Goal: Information Seeking & Learning: Learn about a topic

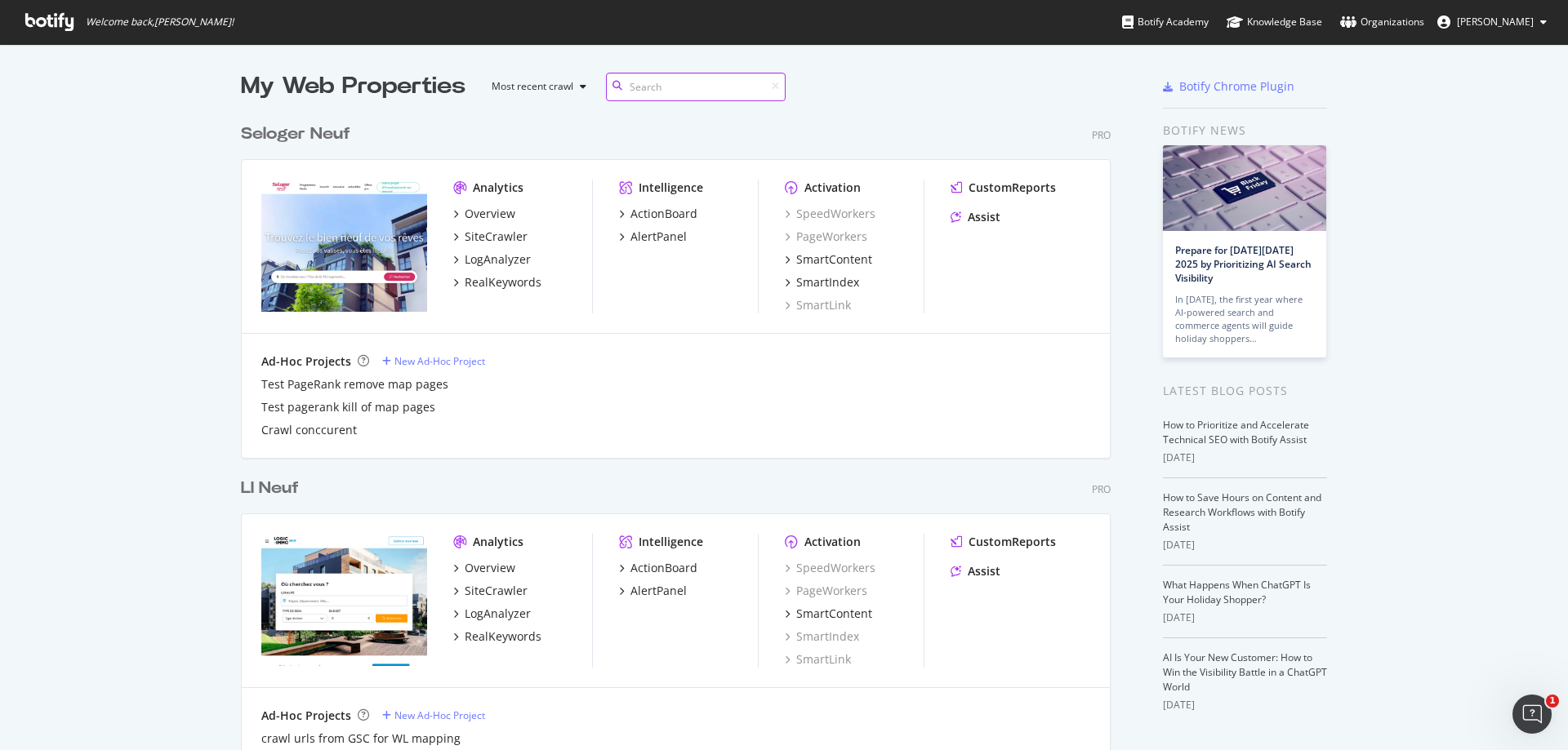
scroll to position [4613, 871]
click at [696, 89] on input at bounding box center [695, 87] width 180 height 29
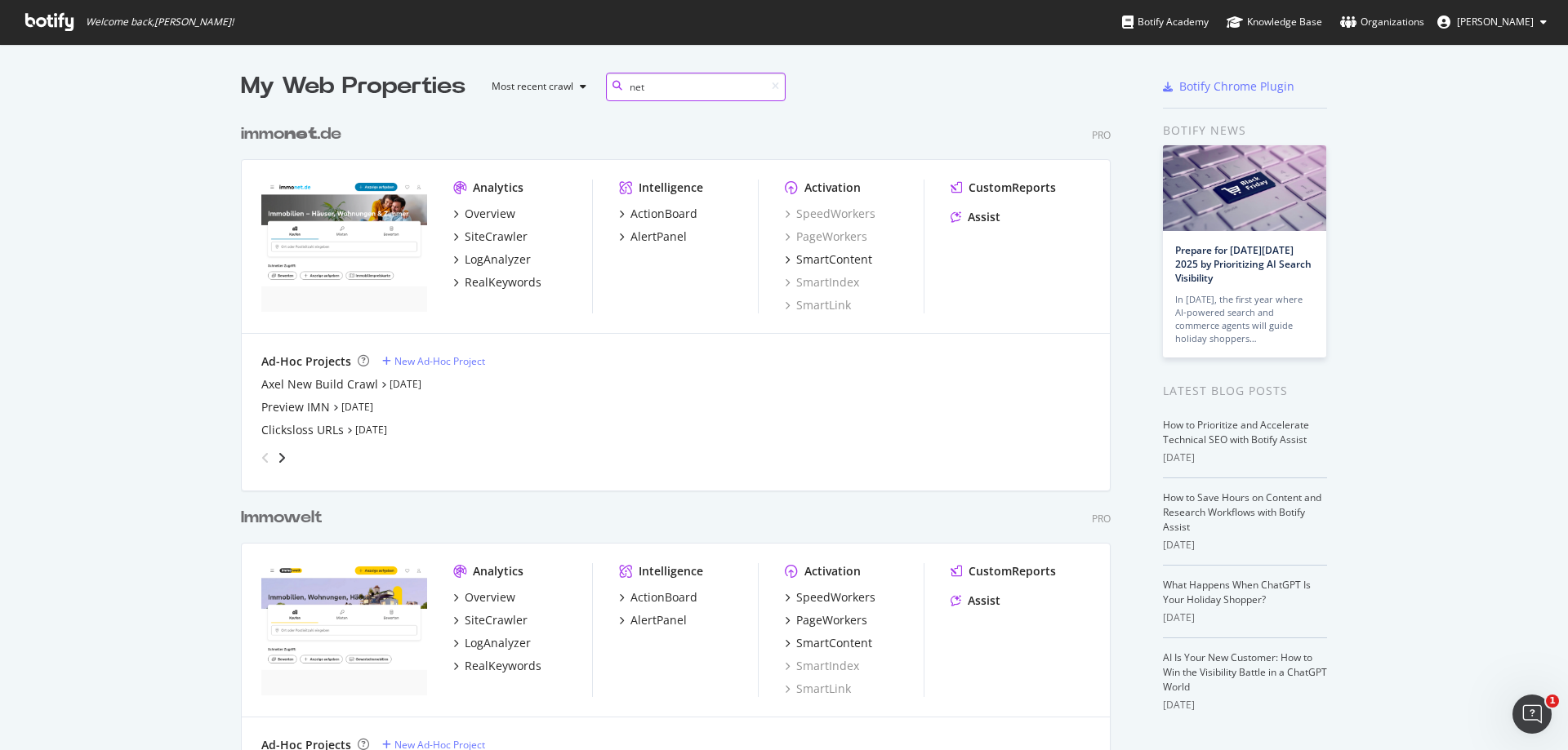
scroll to position [82, 0]
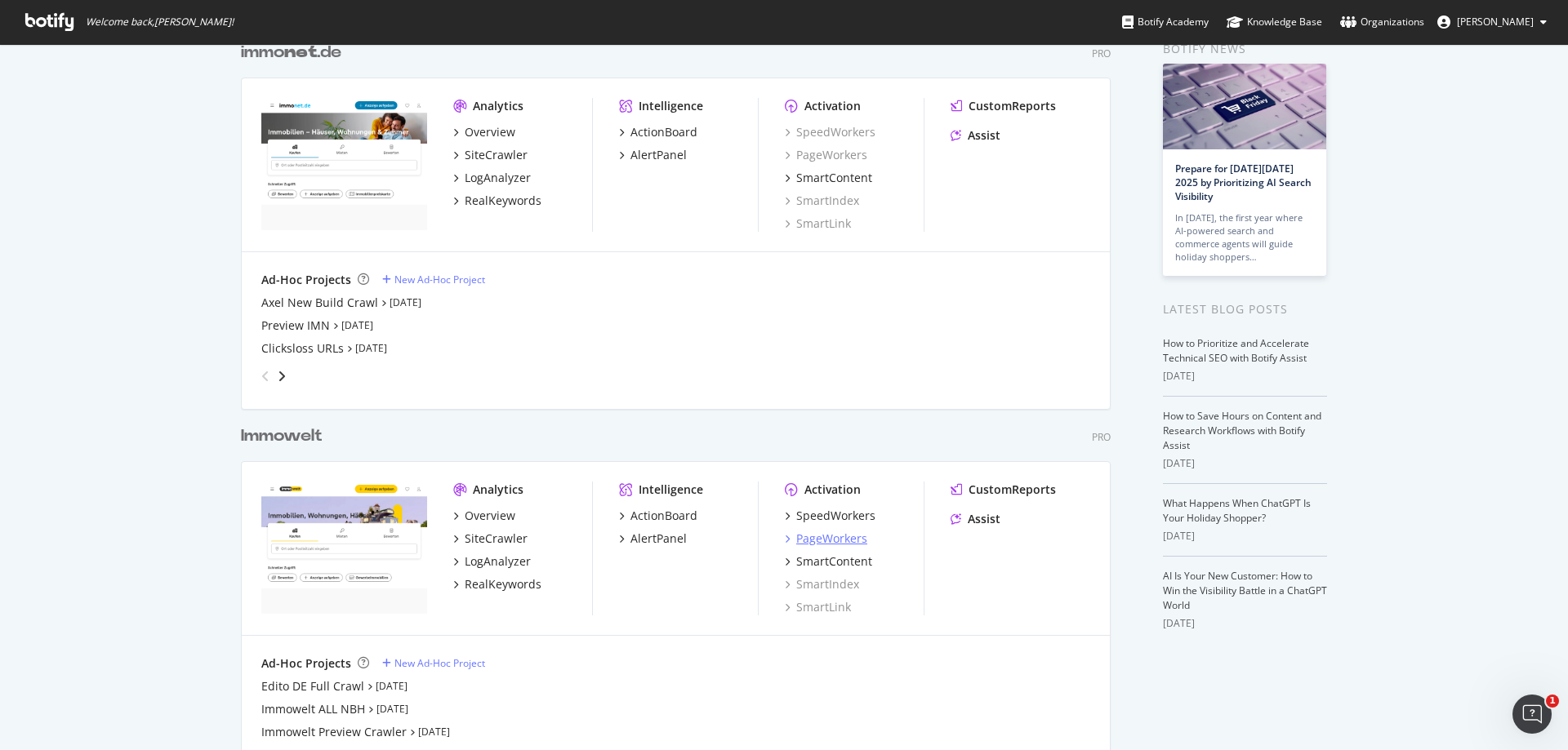
type input "net"
click at [487, 151] on div "SiteCrawler" at bounding box center [496, 155] width 63 height 16
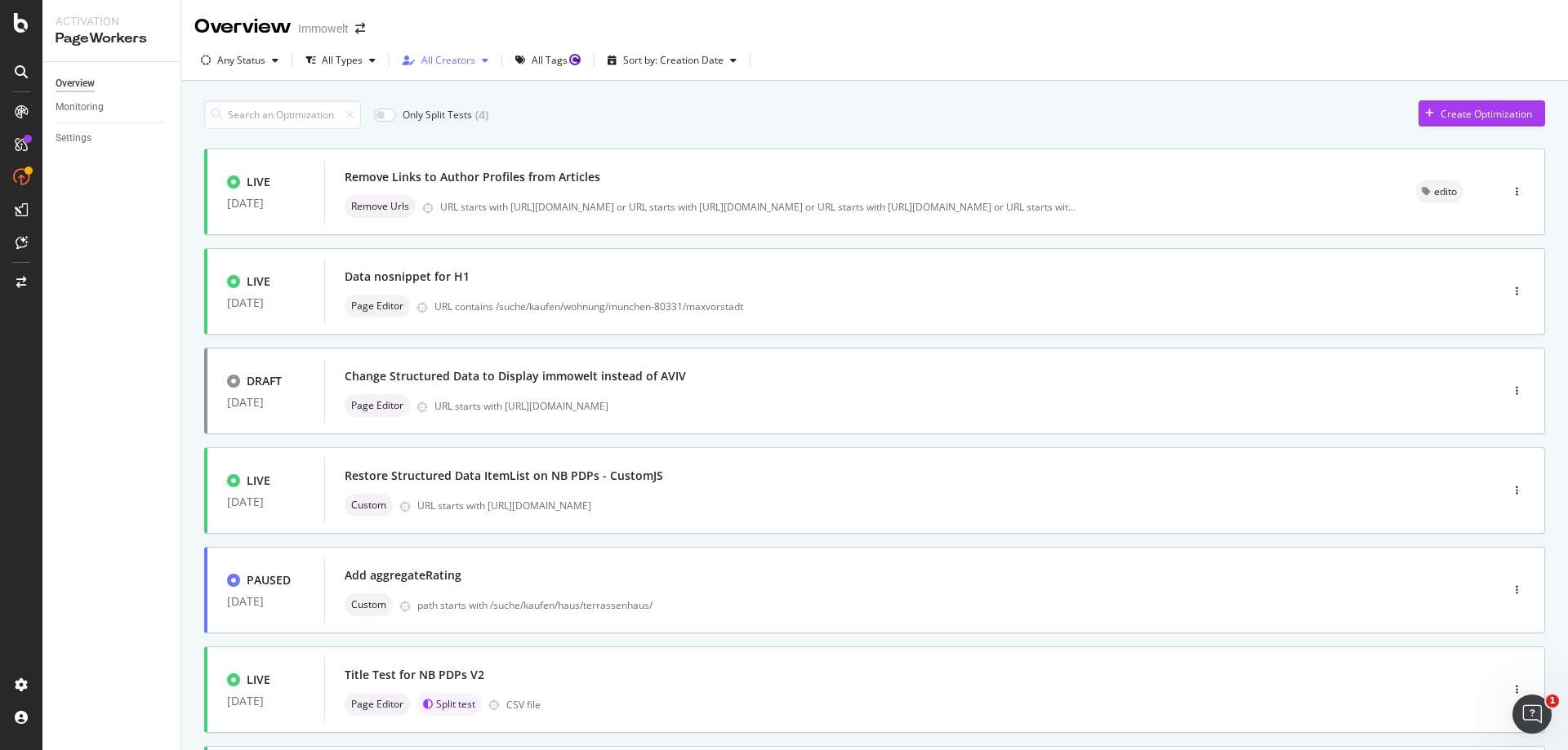
click at [455, 63] on div "All Creators" at bounding box center [448, 61] width 54 height 10
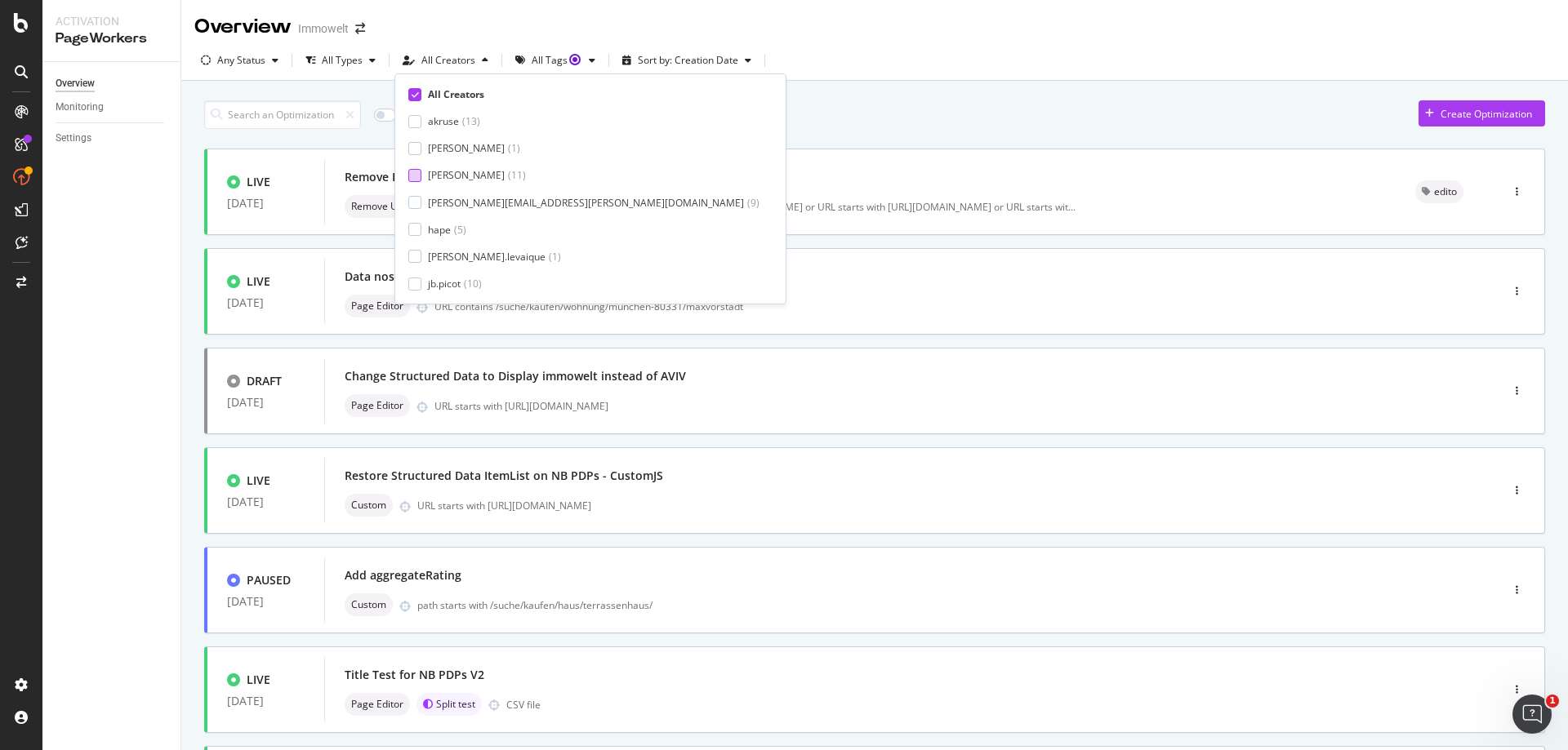
click at [466, 178] on div "axel-iwt ( 11 )" at bounding box center [477, 176] width 98 height 14
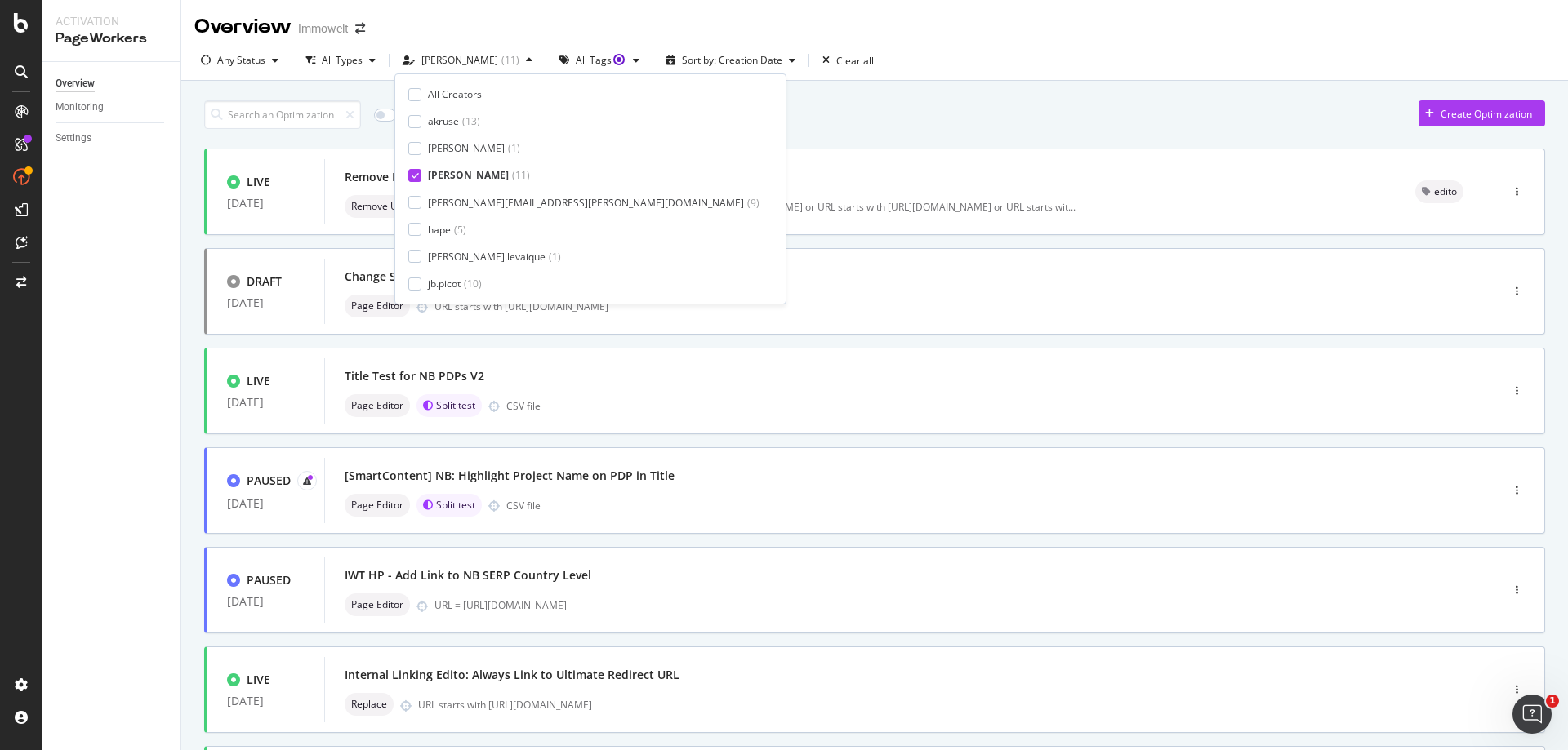
click at [827, 131] on div "Only Split Tests ( 2 ) Create Optimization LIVE 26 Sep. 2025 Remove Links to Au…" at bounding box center [875, 636] width 1341 height 1088
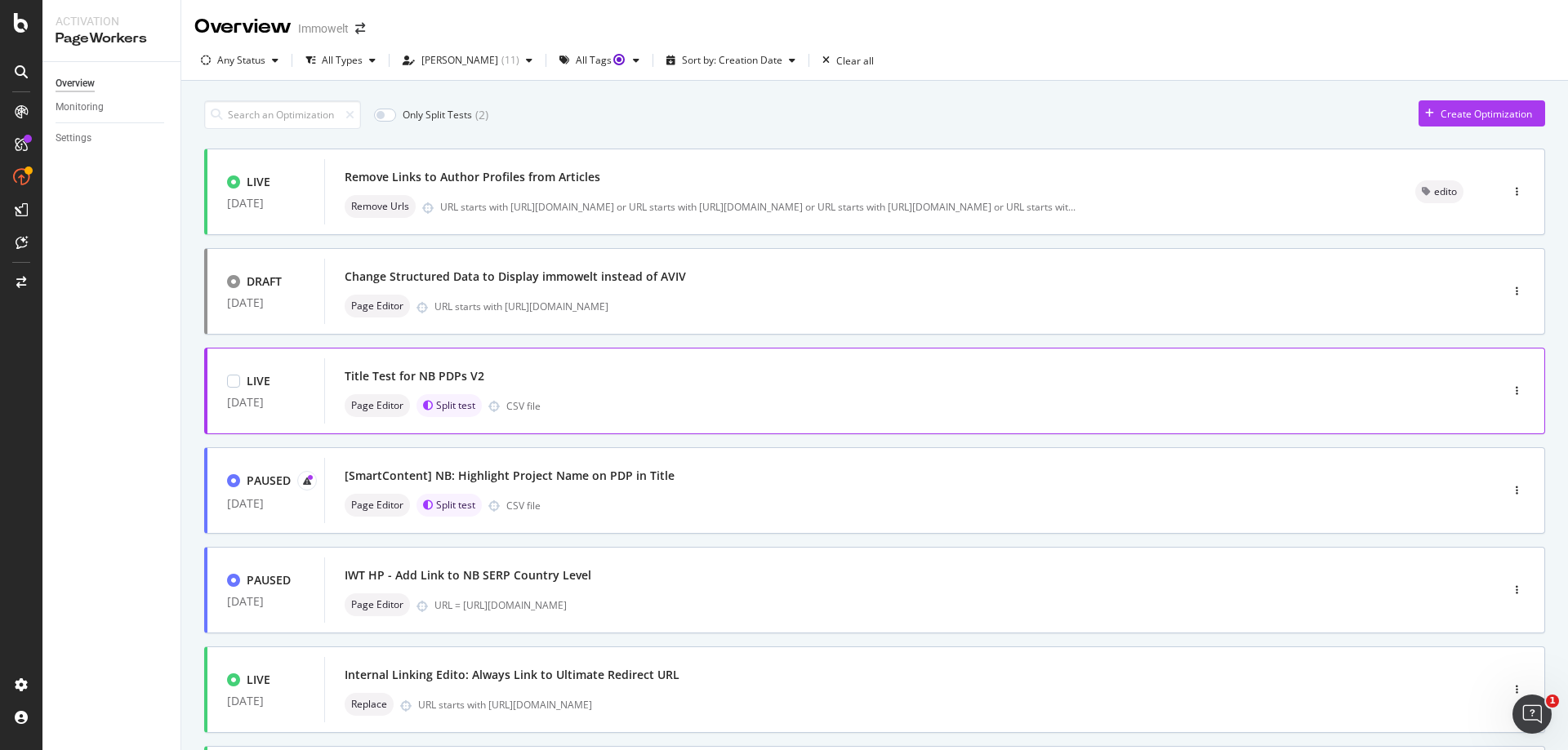
click at [829, 397] on div "Page Editor Split test CSV file" at bounding box center [887, 405] width 1086 height 23
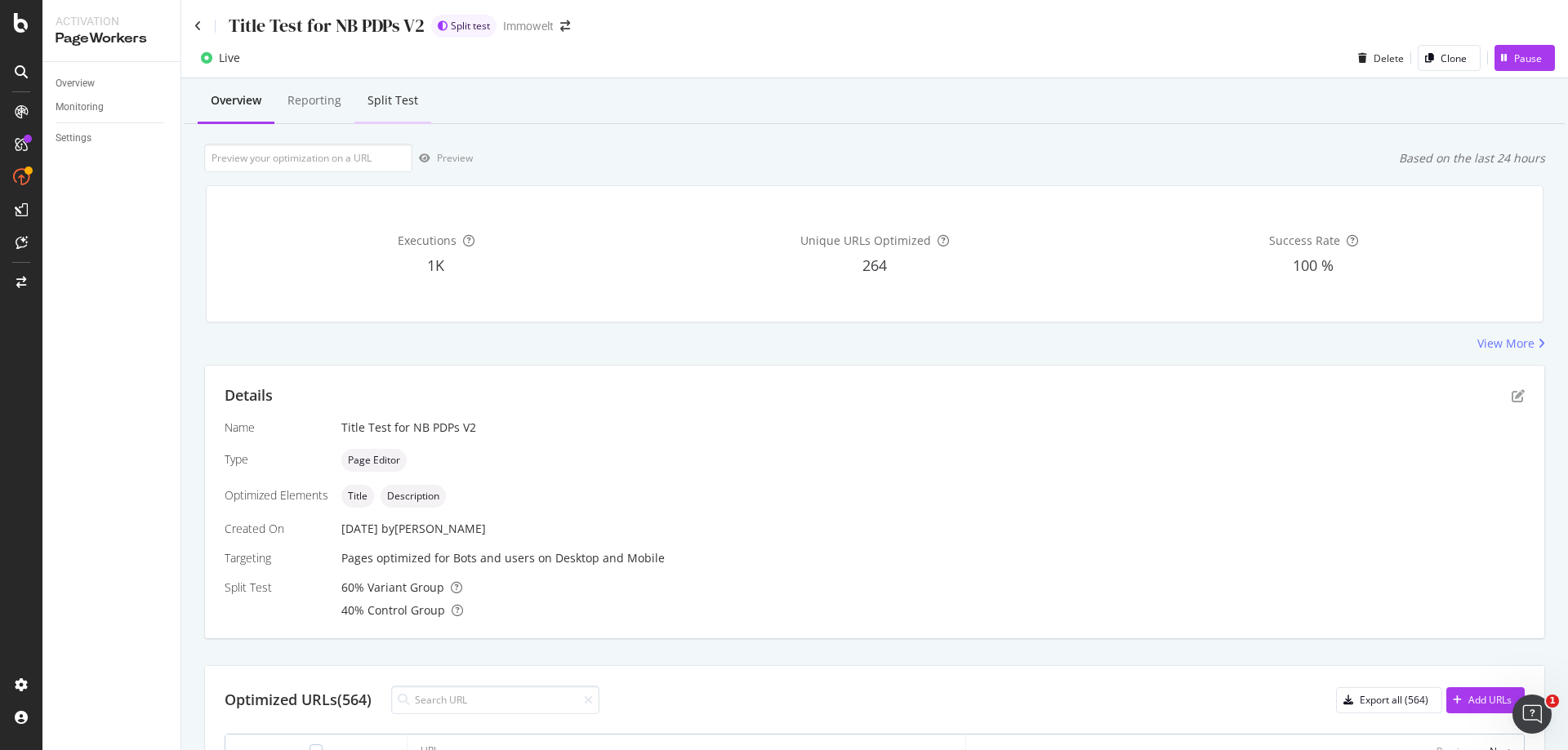
click at [390, 94] on div "Split Test" at bounding box center [392, 101] width 51 height 16
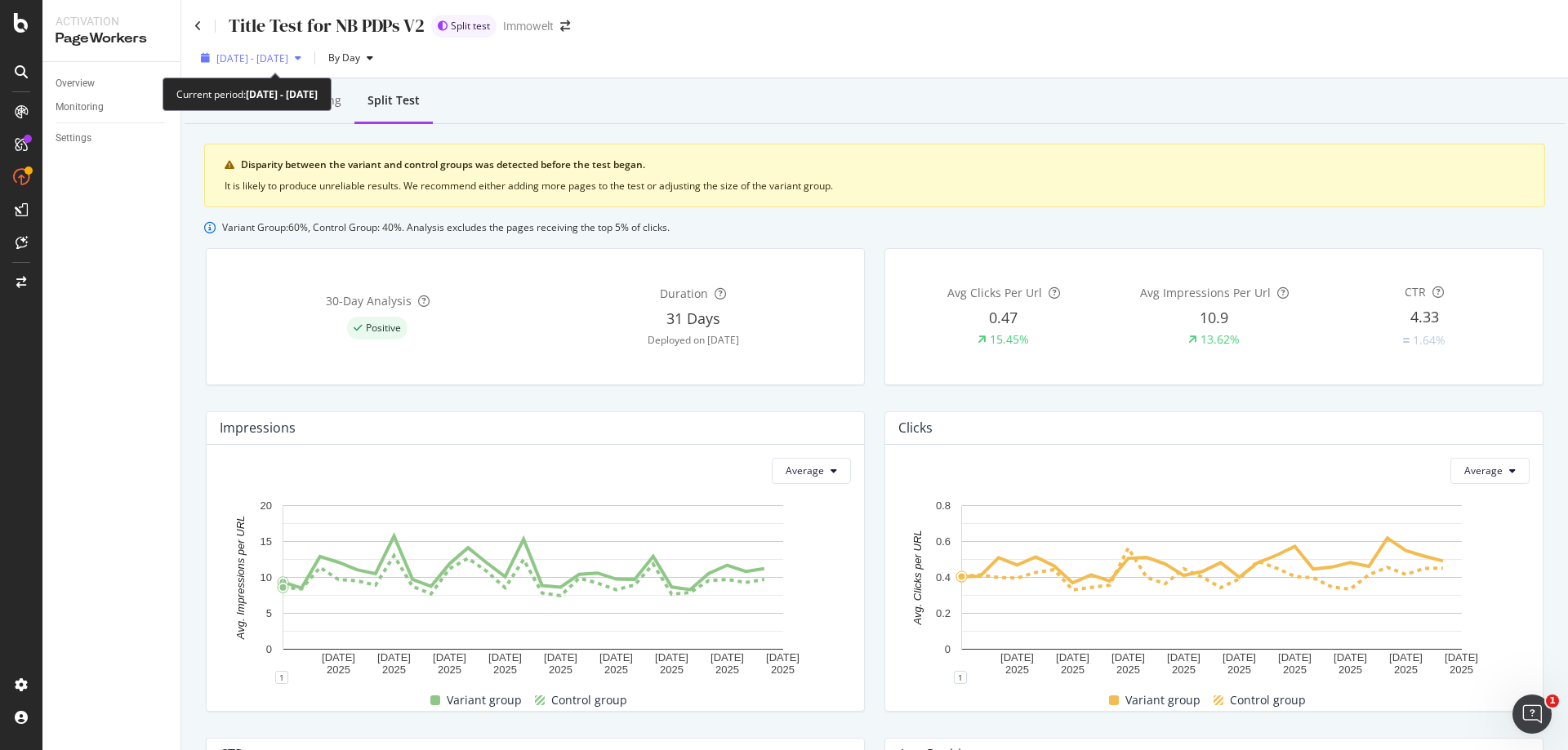
click at [288, 59] on span "2025 Aug. 29th - Sep. 25th" at bounding box center [252, 59] width 72 height 14
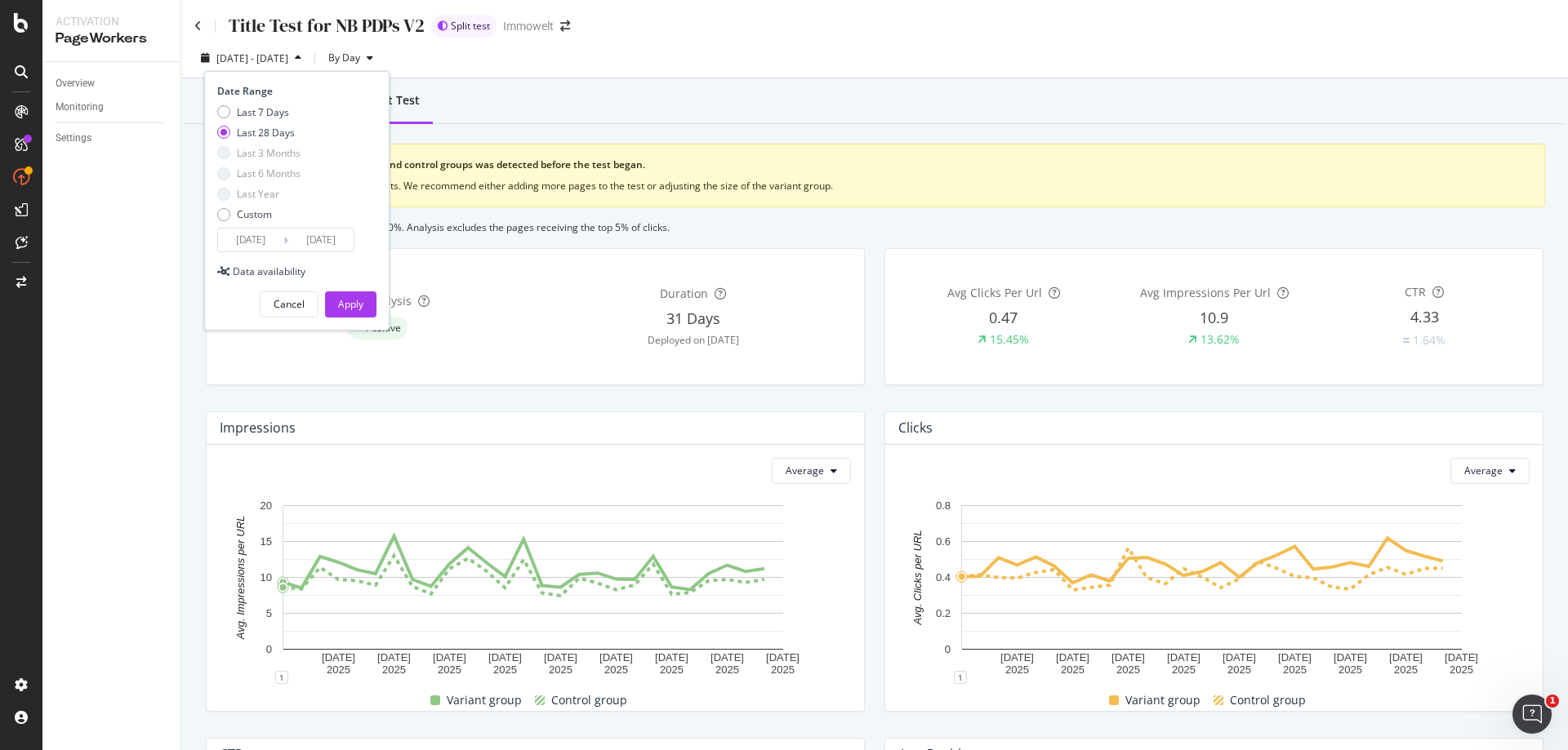
click at [257, 239] on input "2025/08/29" at bounding box center [250, 239] width 65 height 23
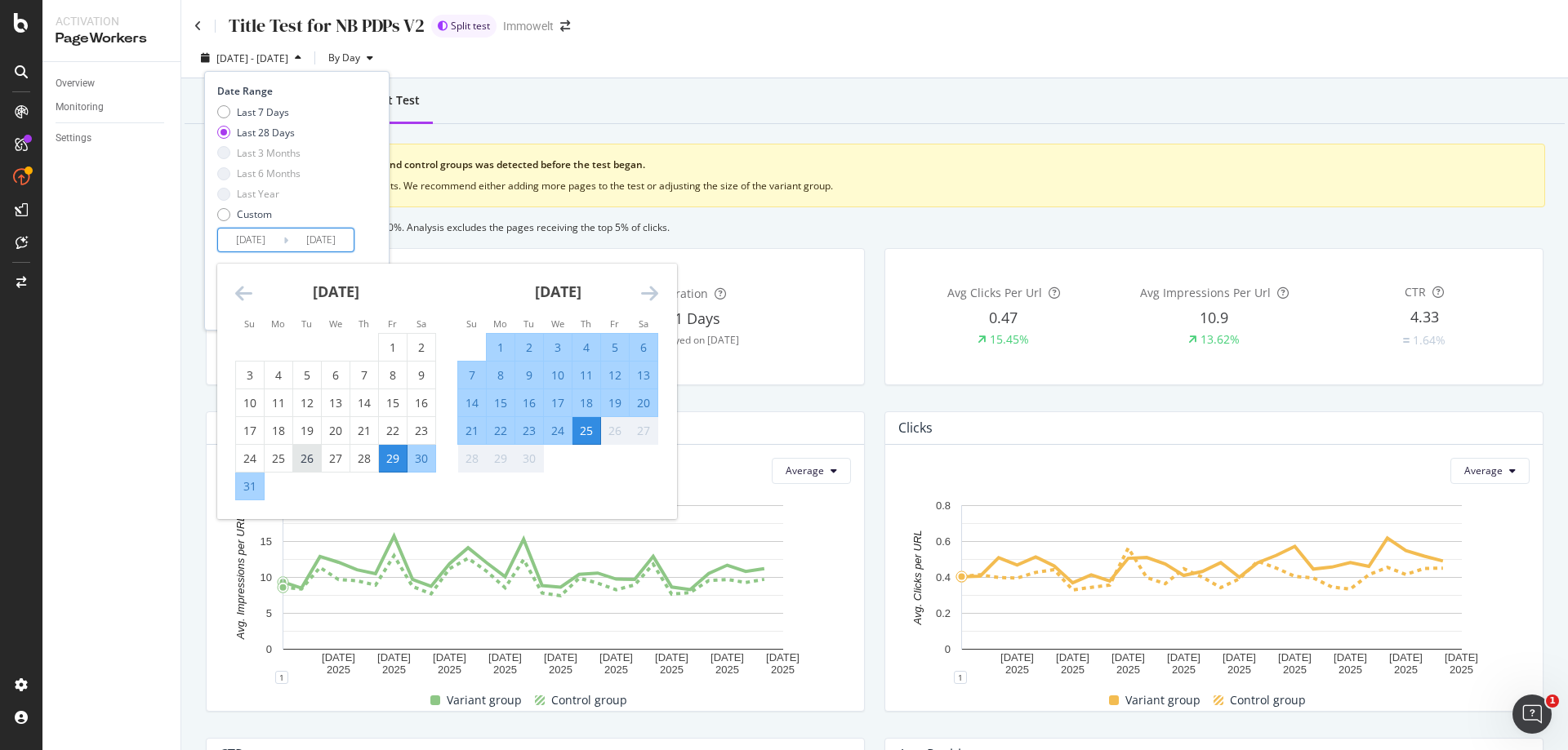
click at [309, 455] on div "26" at bounding box center [307, 459] width 28 height 16
type input "2025/08/26"
click at [348, 192] on div "Last 7 Days Last 28 Days Last 3 Months Last 6 Months Last Year Custom" at bounding box center [295, 168] width 156 height 124
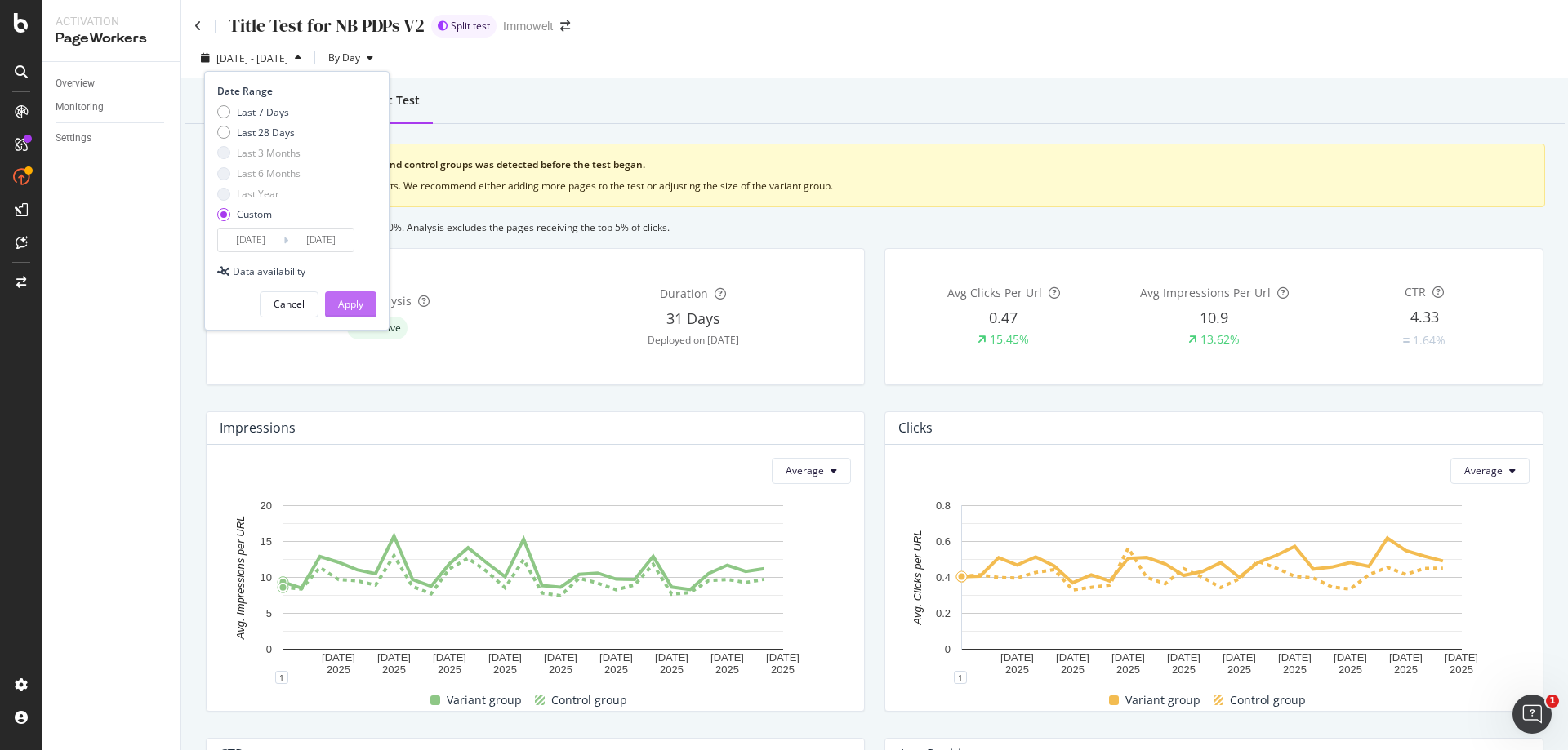
click at [353, 299] on div "Apply" at bounding box center [350, 304] width 25 height 14
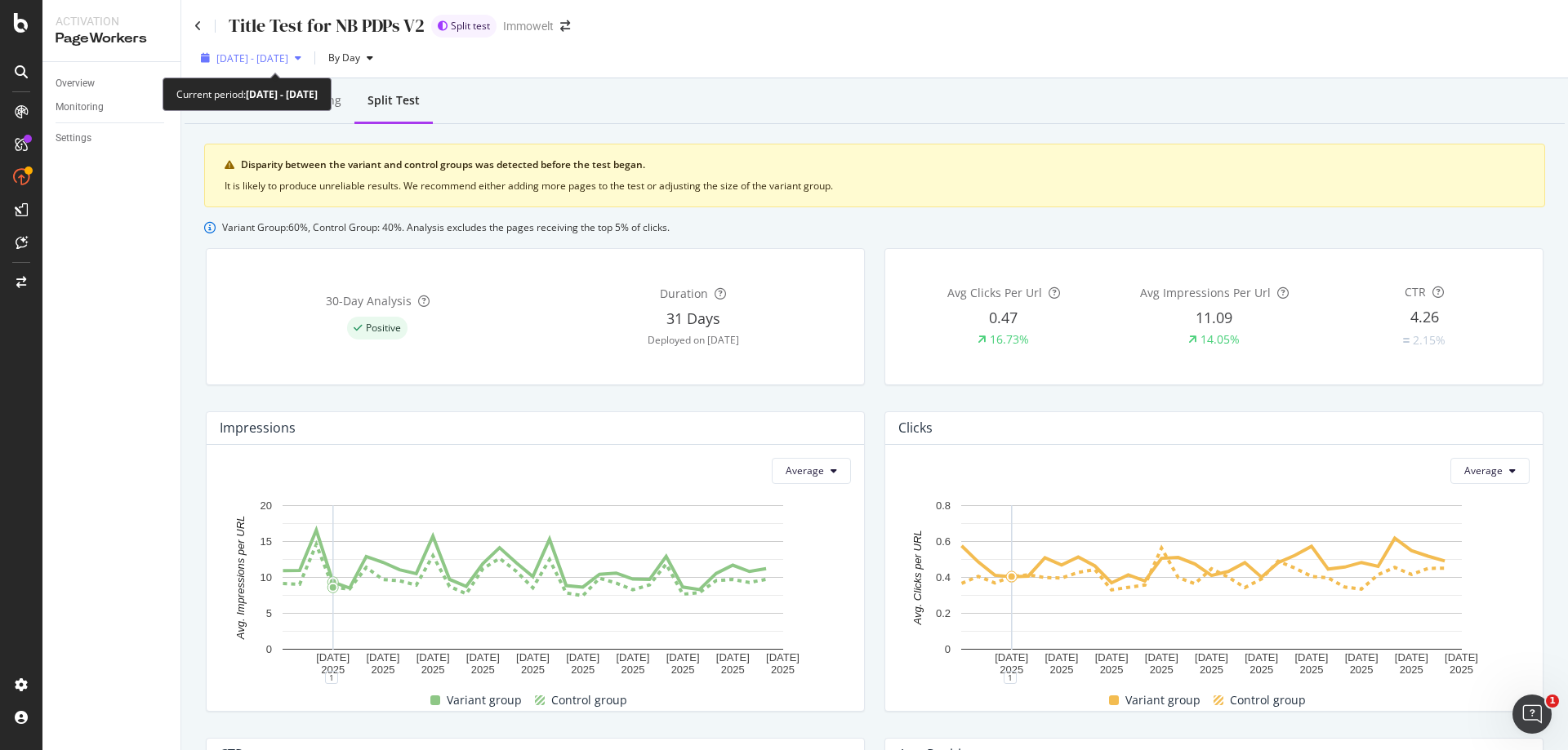
click at [288, 61] on span "2025 Aug. 26th - Sep. 25th" at bounding box center [252, 59] width 72 height 14
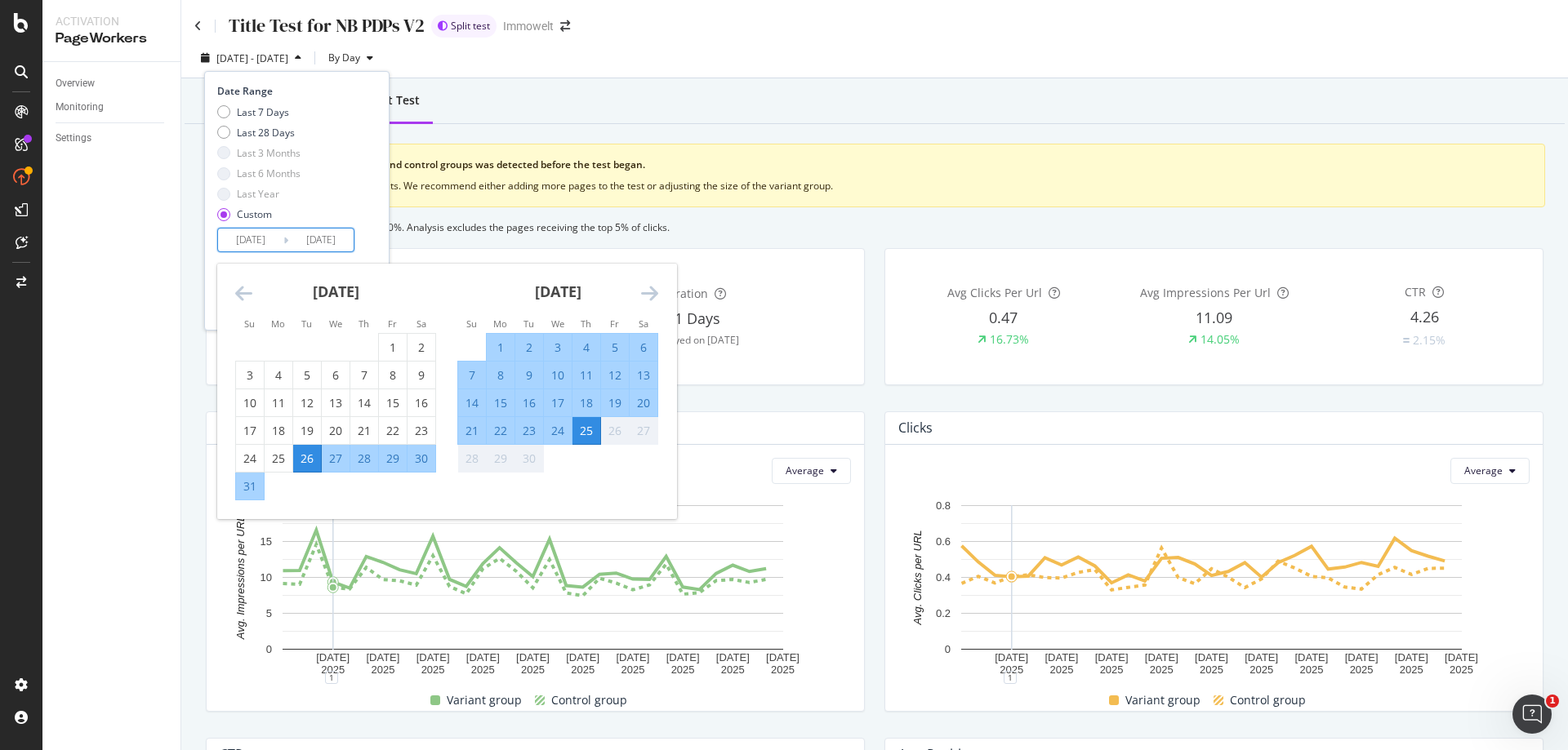
click at [261, 237] on input "2025/08/26" at bounding box center [250, 239] width 65 height 23
click at [245, 294] on icon "Move backward to switch to the previous month." at bounding box center [243, 293] width 17 height 20
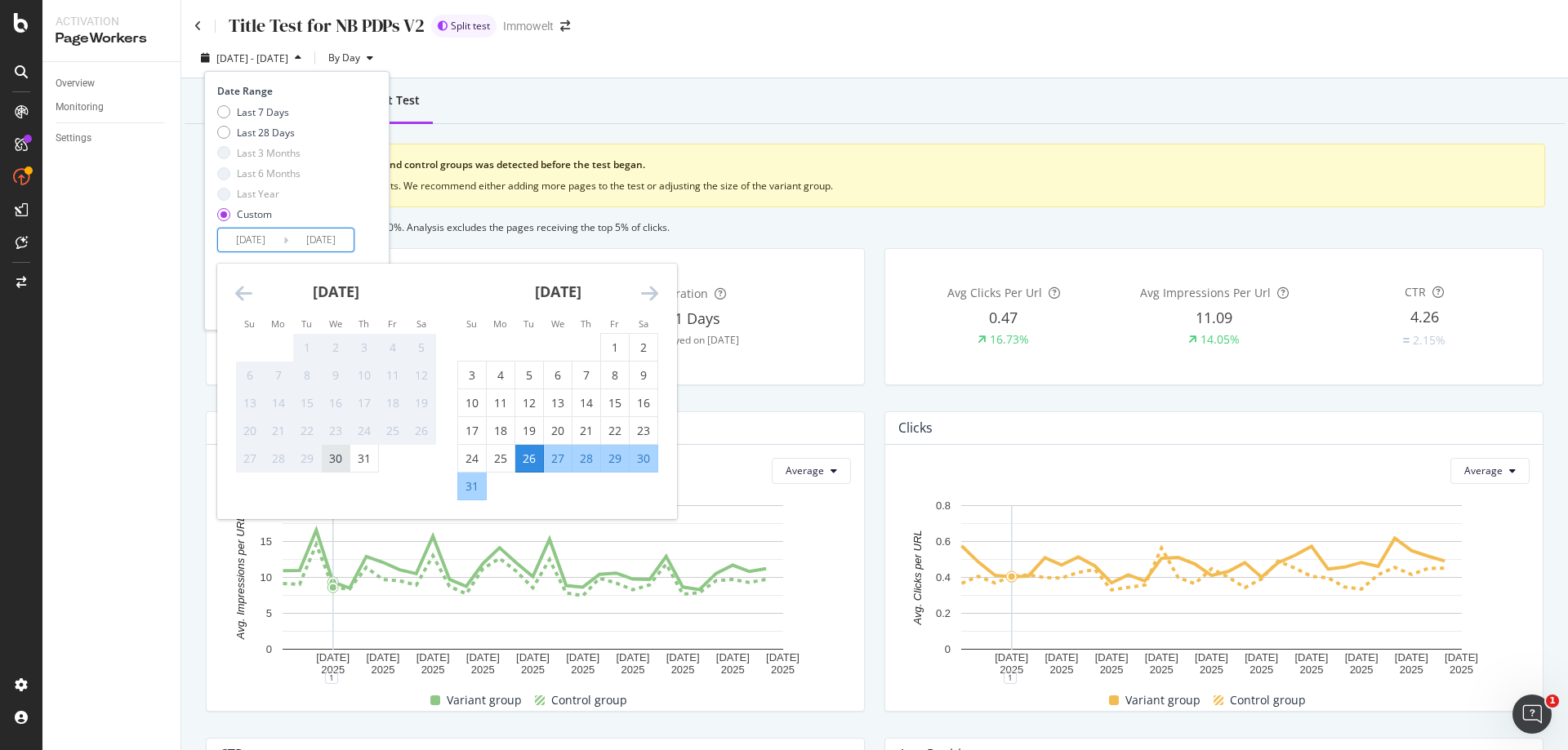
click at [331, 458] on div "30" at bounding box center [336, 459] width 28 height 16
type input "2025/07/30"
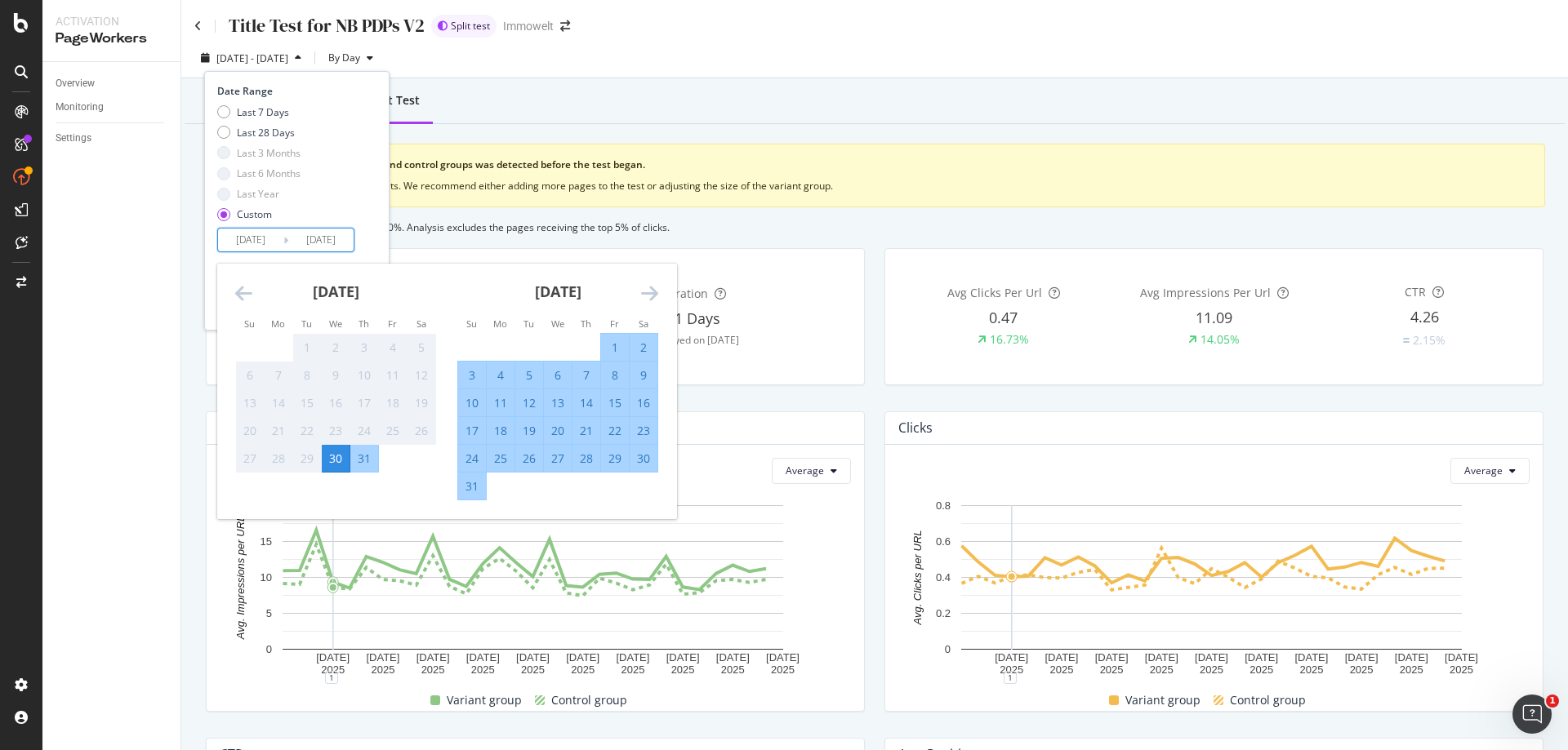
click at [366, 183] on div "Last 7 Days Last 28 Days Last 3 Months Last 6 Months Last Year Custom" at bounding box center [295, 168] width 156 height 124
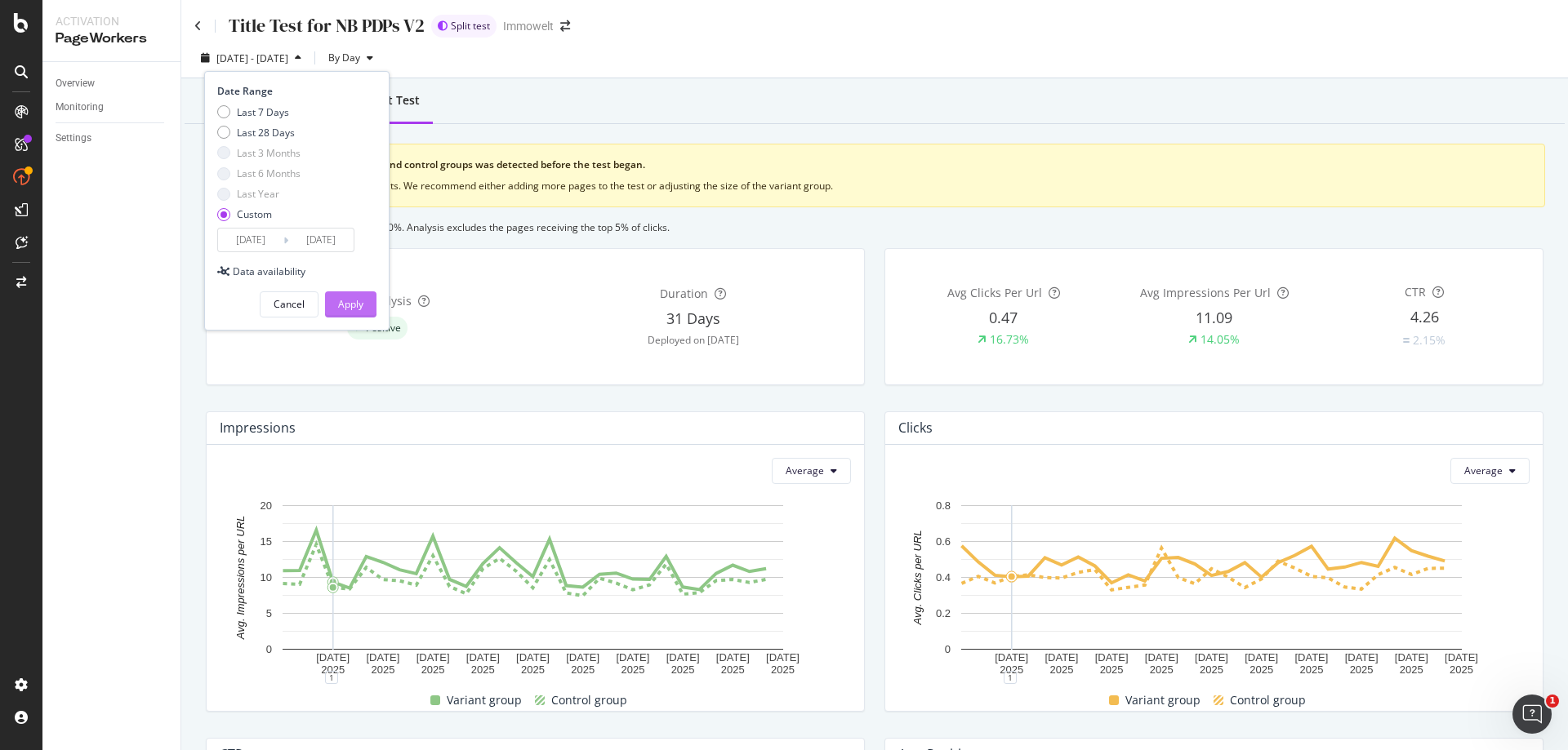
click at [344, 302] on div "Apply" at bounding box center [350, 304] width 25 height 14
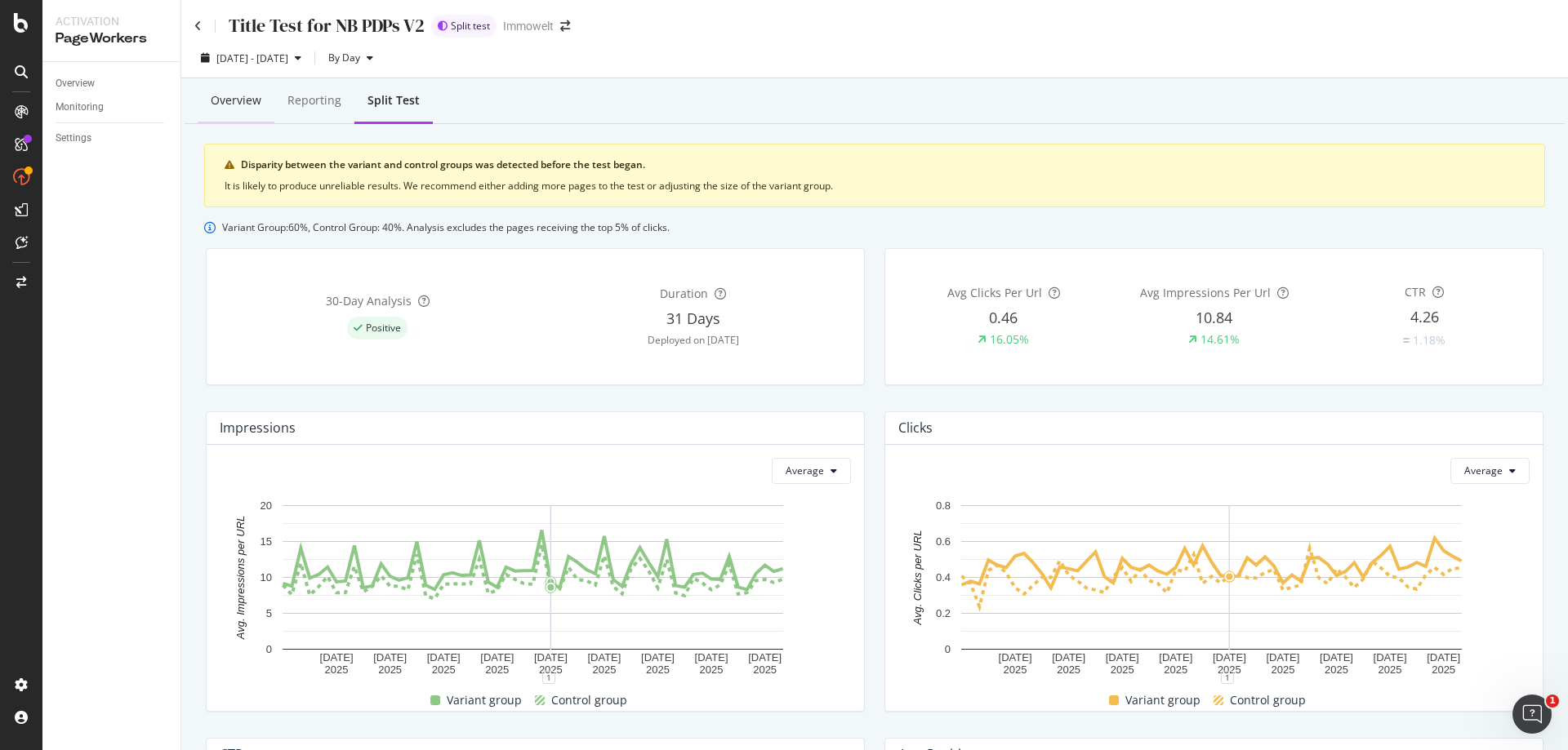
click at [233, 106] on div "Overview" at bounding box center [235, 101] width 51 height 16
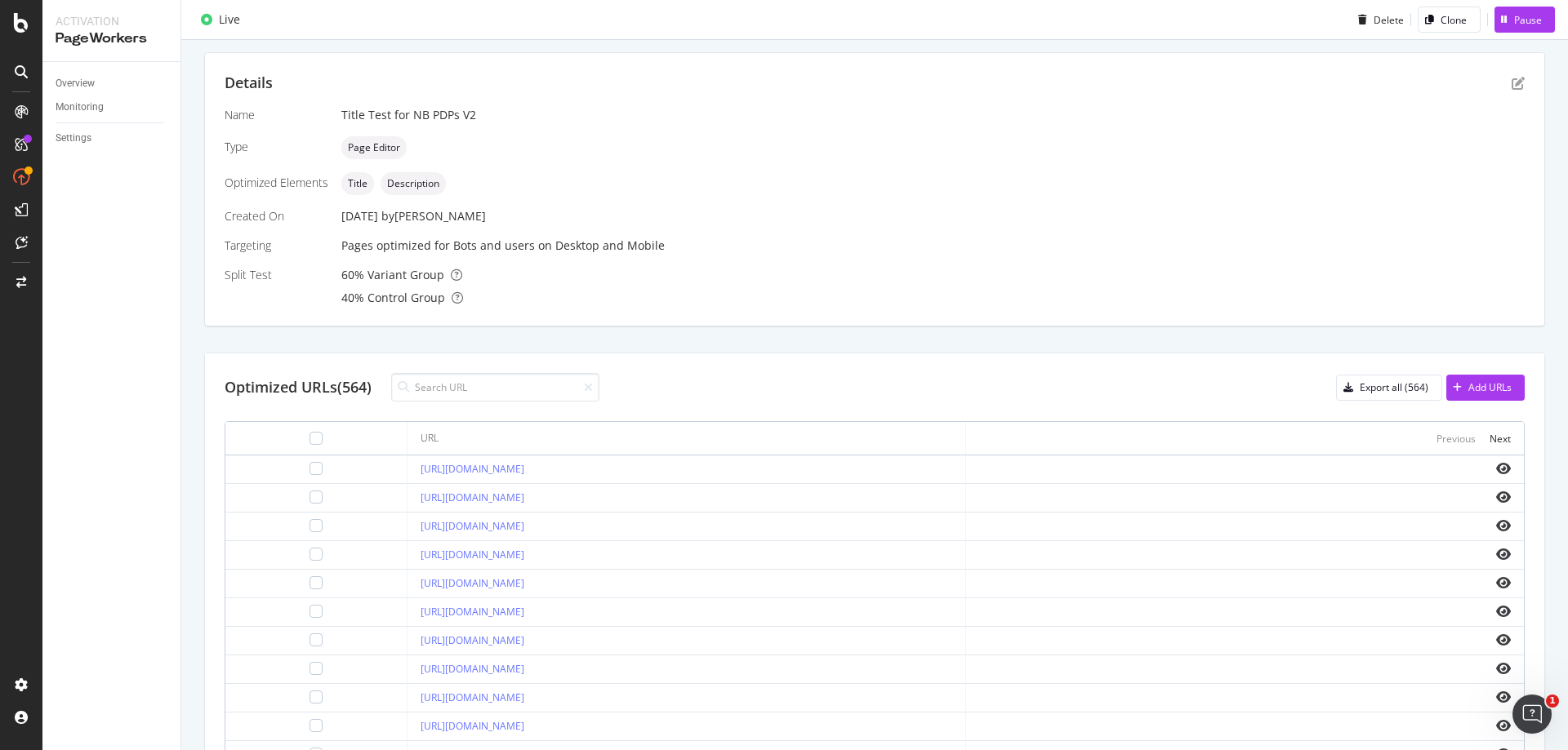
scroll to position [326, 0]
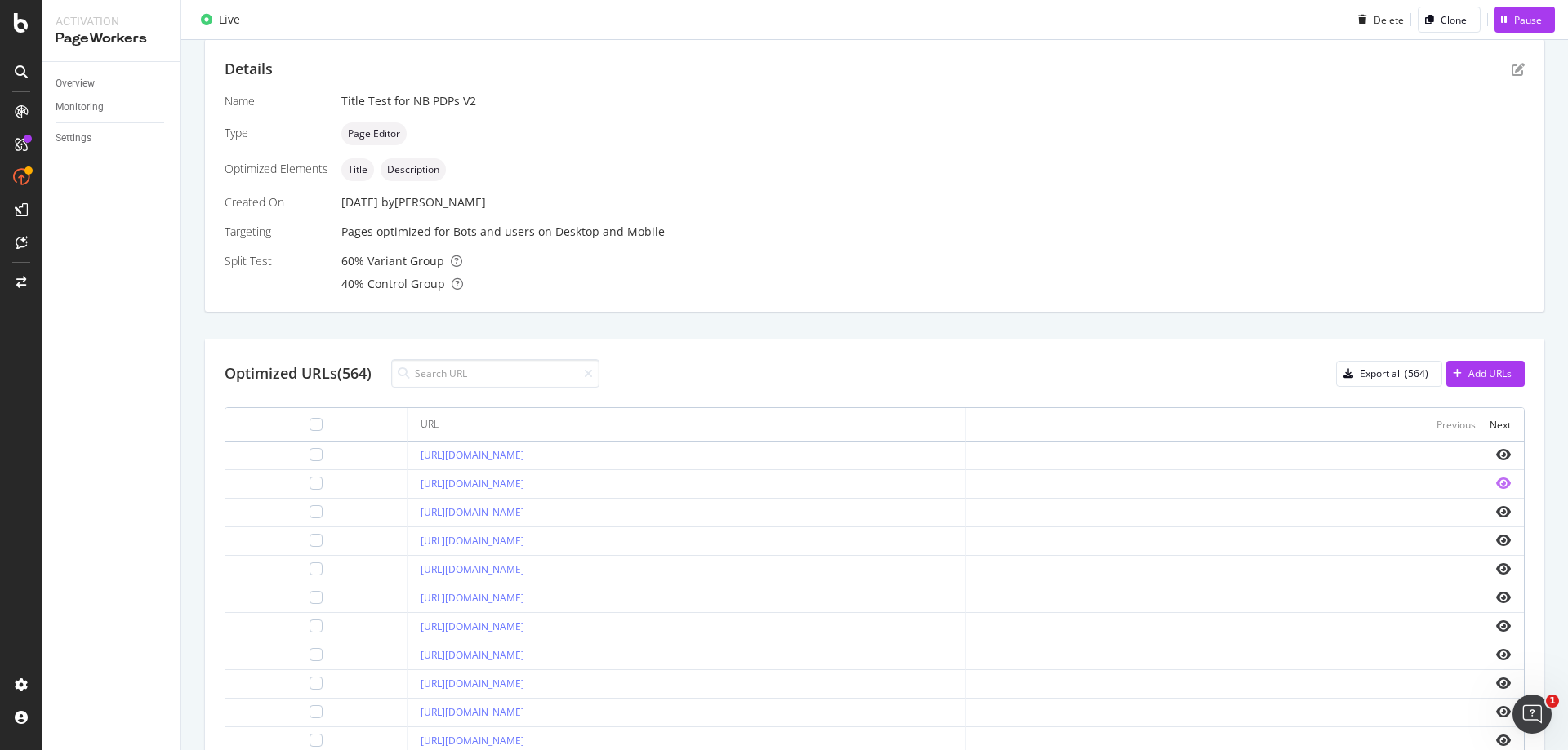
click at [1496, 483] on icon "eye" at bounding box center [1503, 483] width 15 height 13
click at [1496, 599] on icon "eye" at bounding box center [1503, 597] width 15 height 13
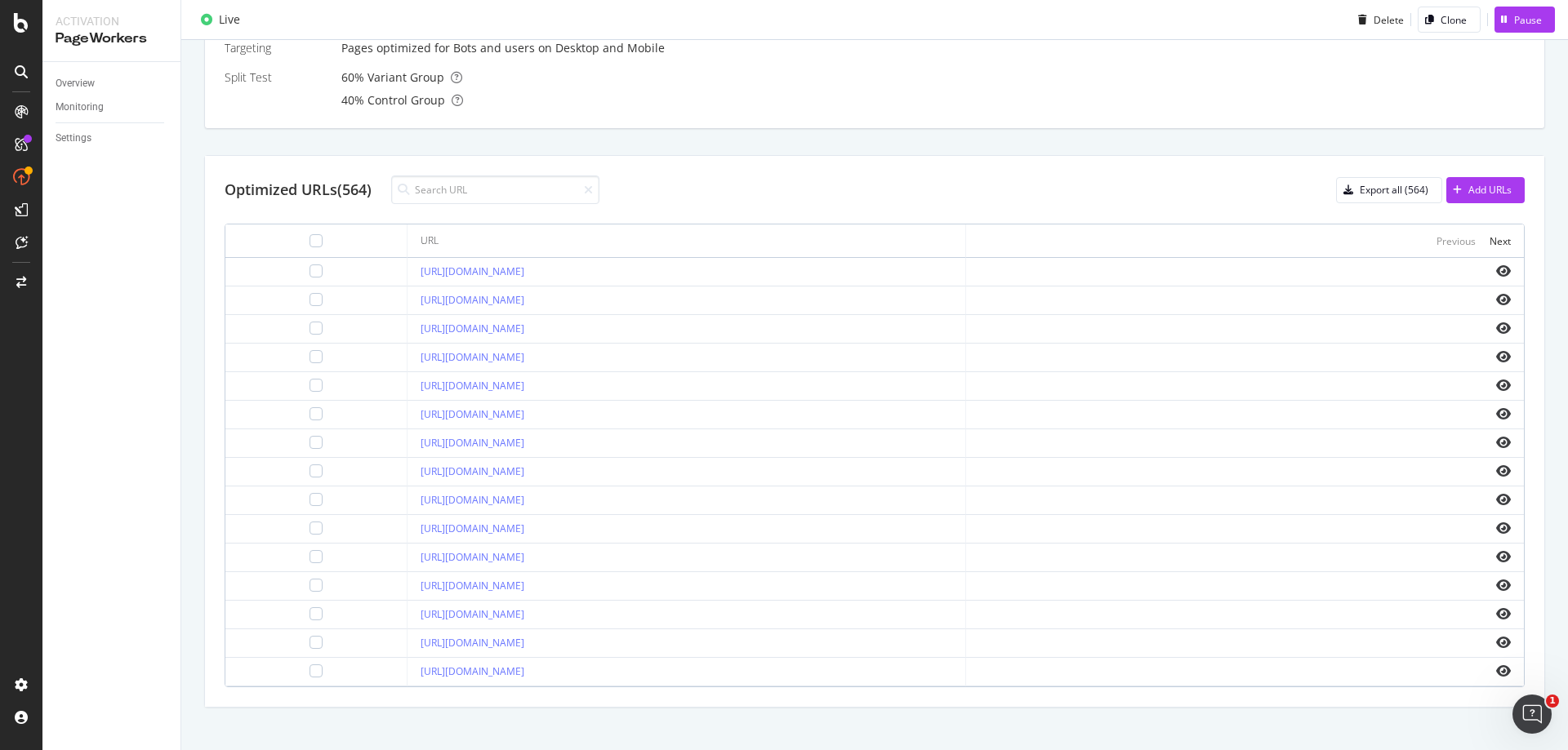
scroll to position [525, 0]
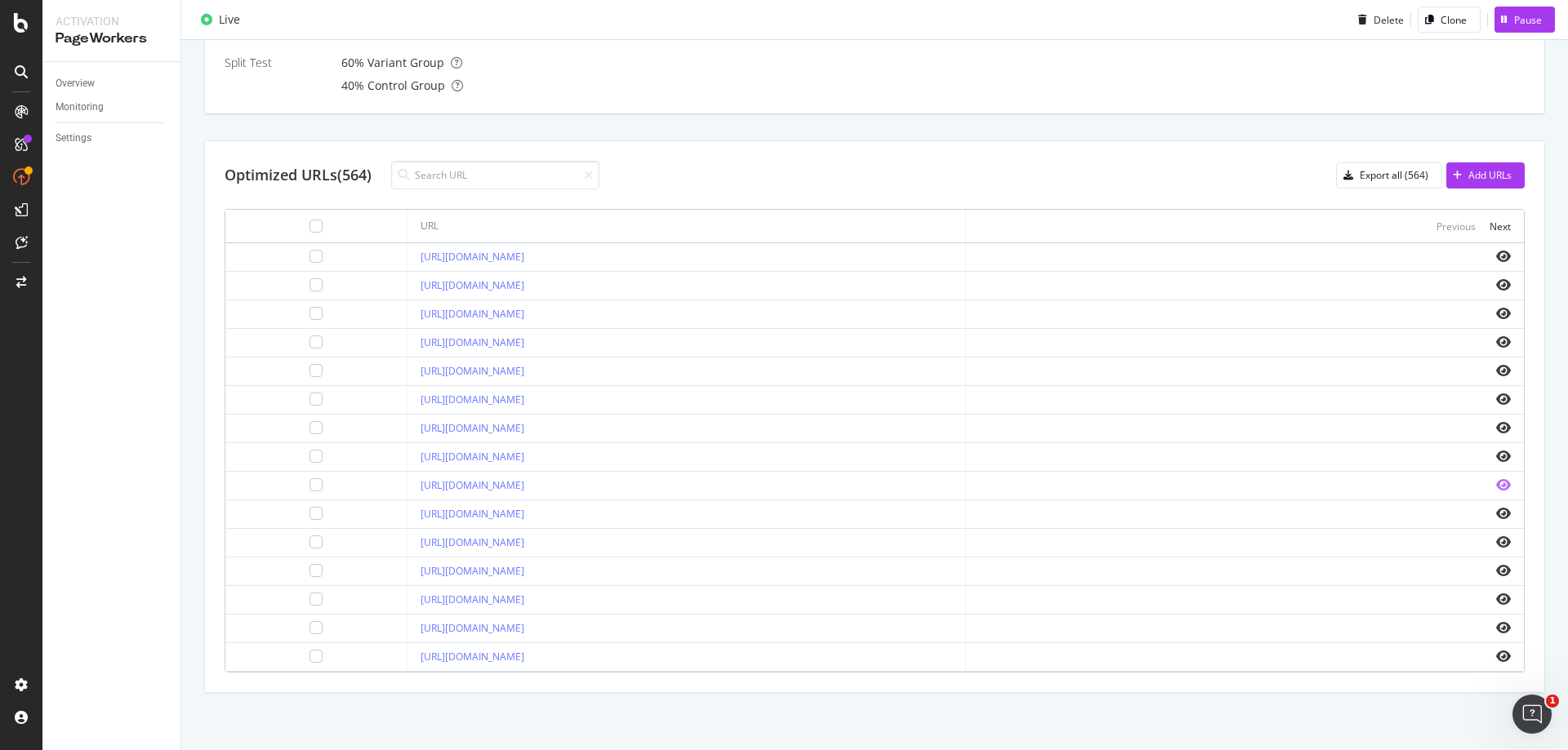
click at [1496, 483] on icon "eye" at bounding box center [1503, 485] width 15 height 13
click at [1496, 655] on icon "eye" at bounding box center [1503, 656] width 15 height 13
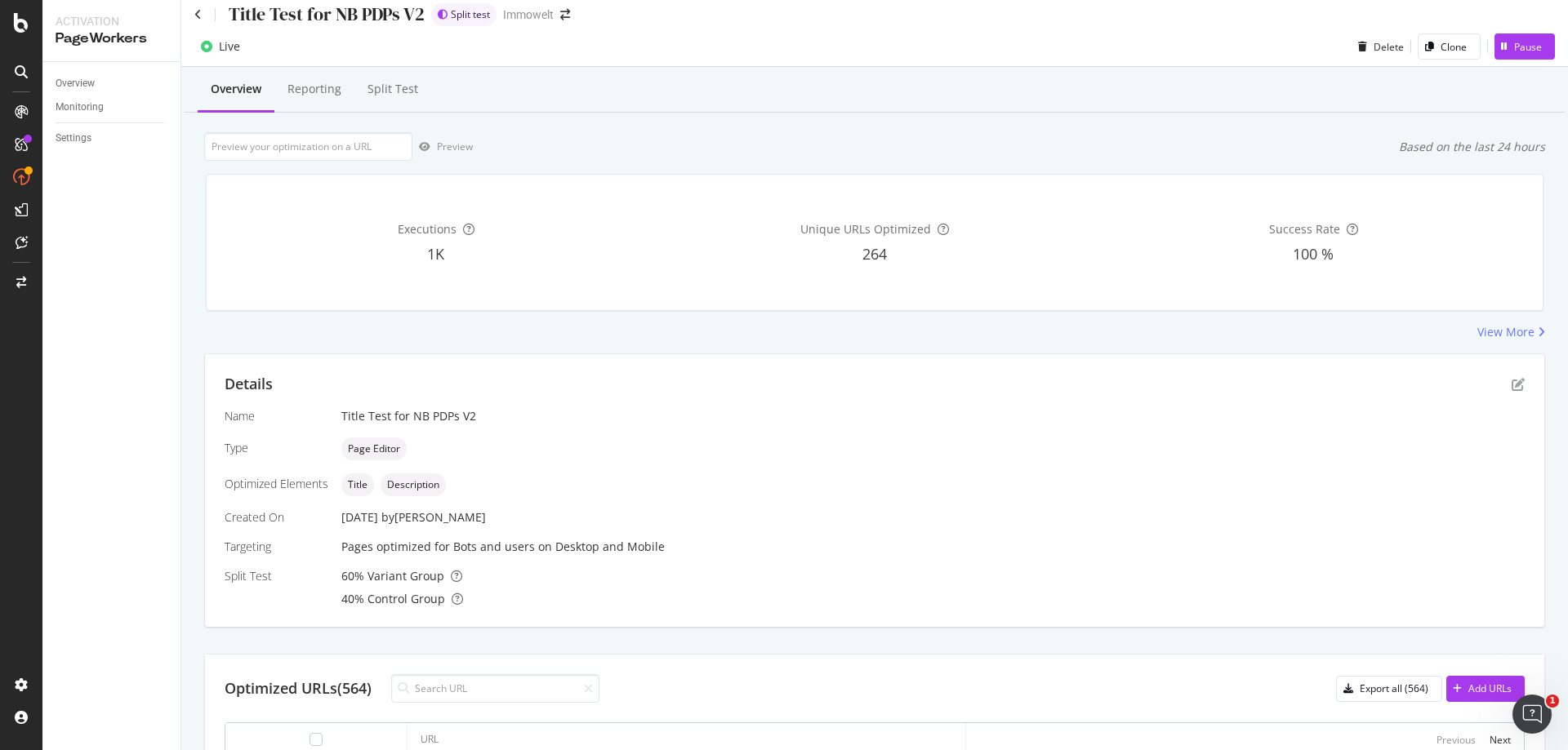
scroll to position [0, 0]
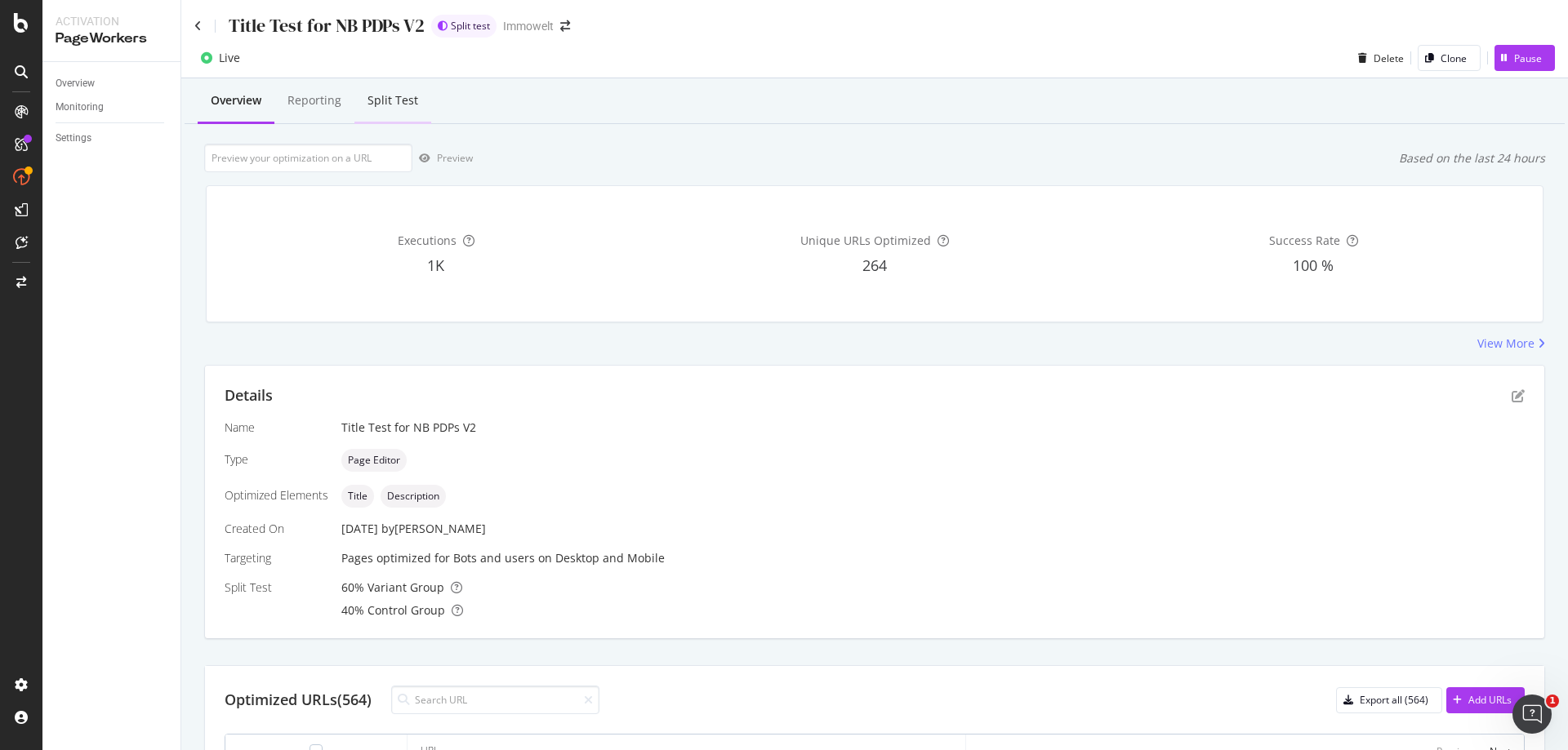
click at [403, 105] on div "Split Test" at bounding box center [392, 101] width 51 height 16
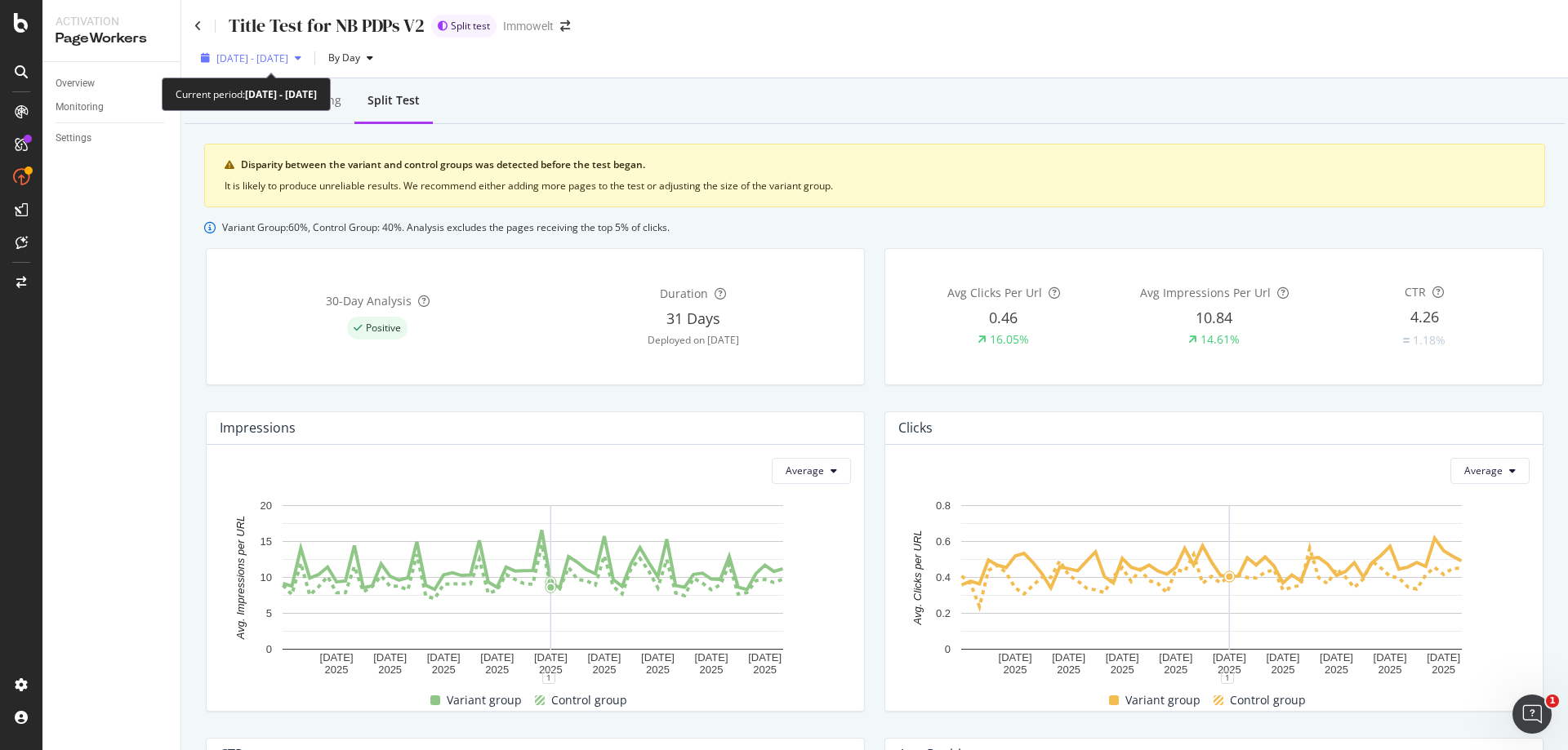
click at [286, 61] on span "2025 Jul. 30th - Sep. 25th" at bounding box center [252, 59] width 72 height 14
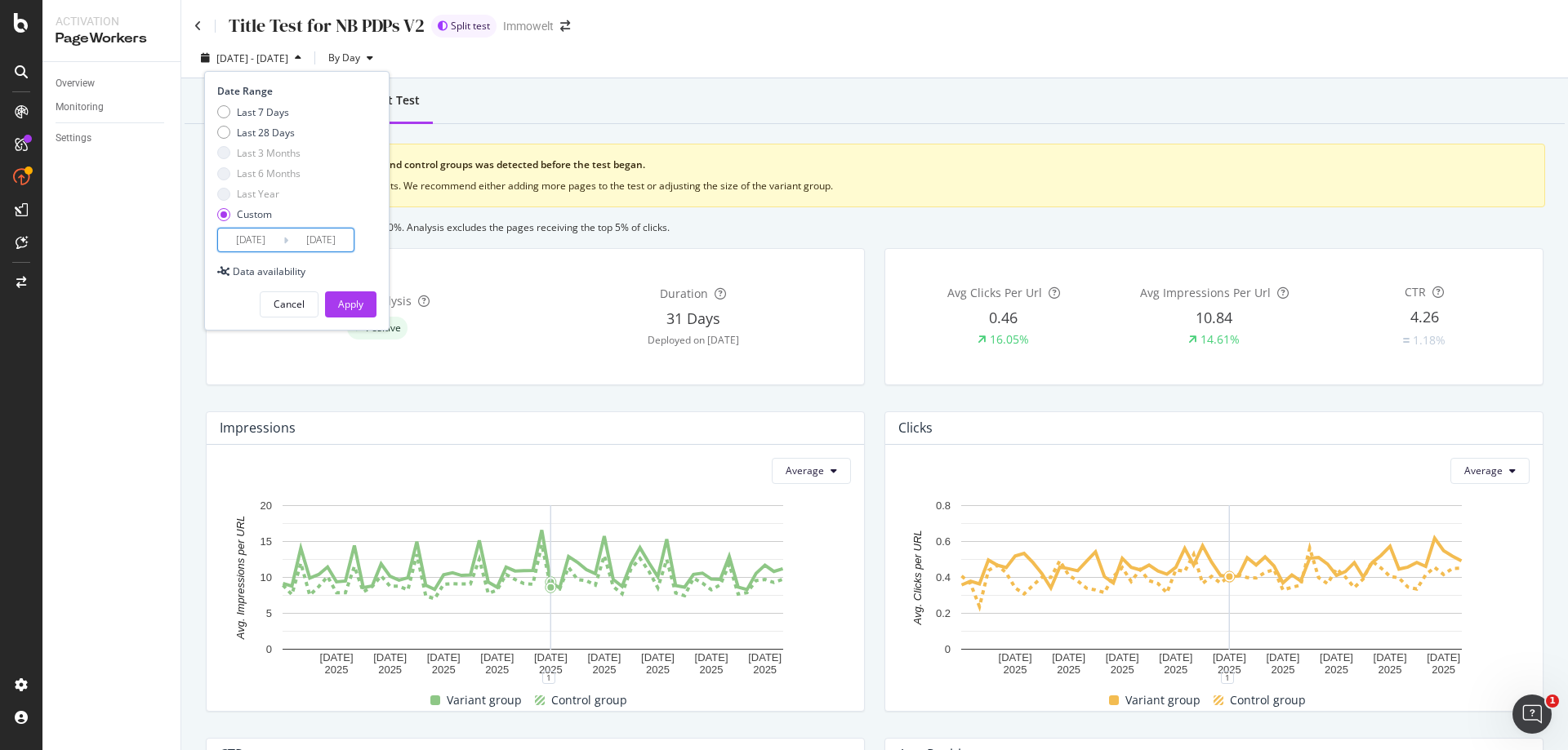
click at [245, 242] on input "2025/07/30" at bounding box center [250, 239] width 65 height 23
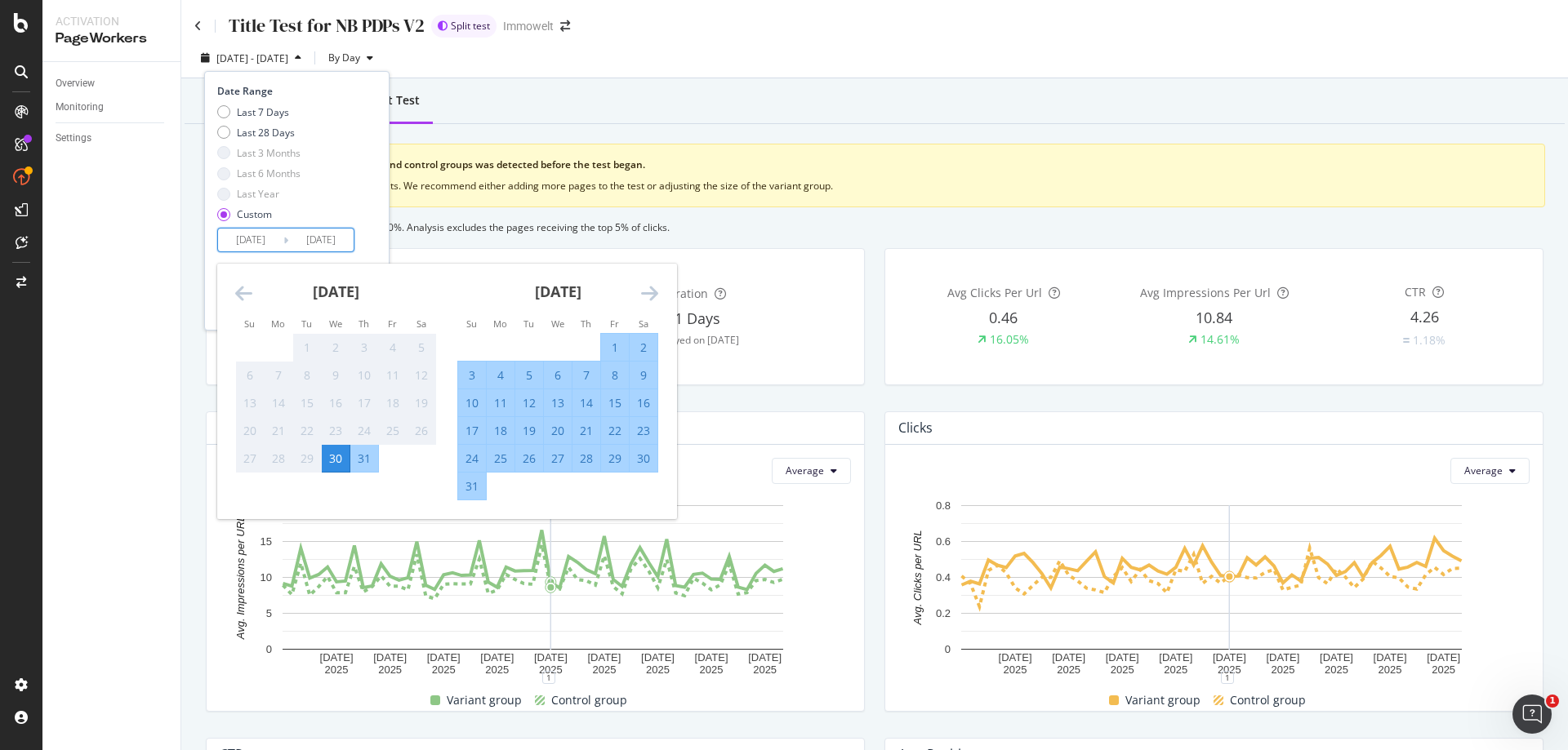
click at [586, 459] on div "28" at bounding box center [587, 459] width 28 height 16
type input "2025/08/28"
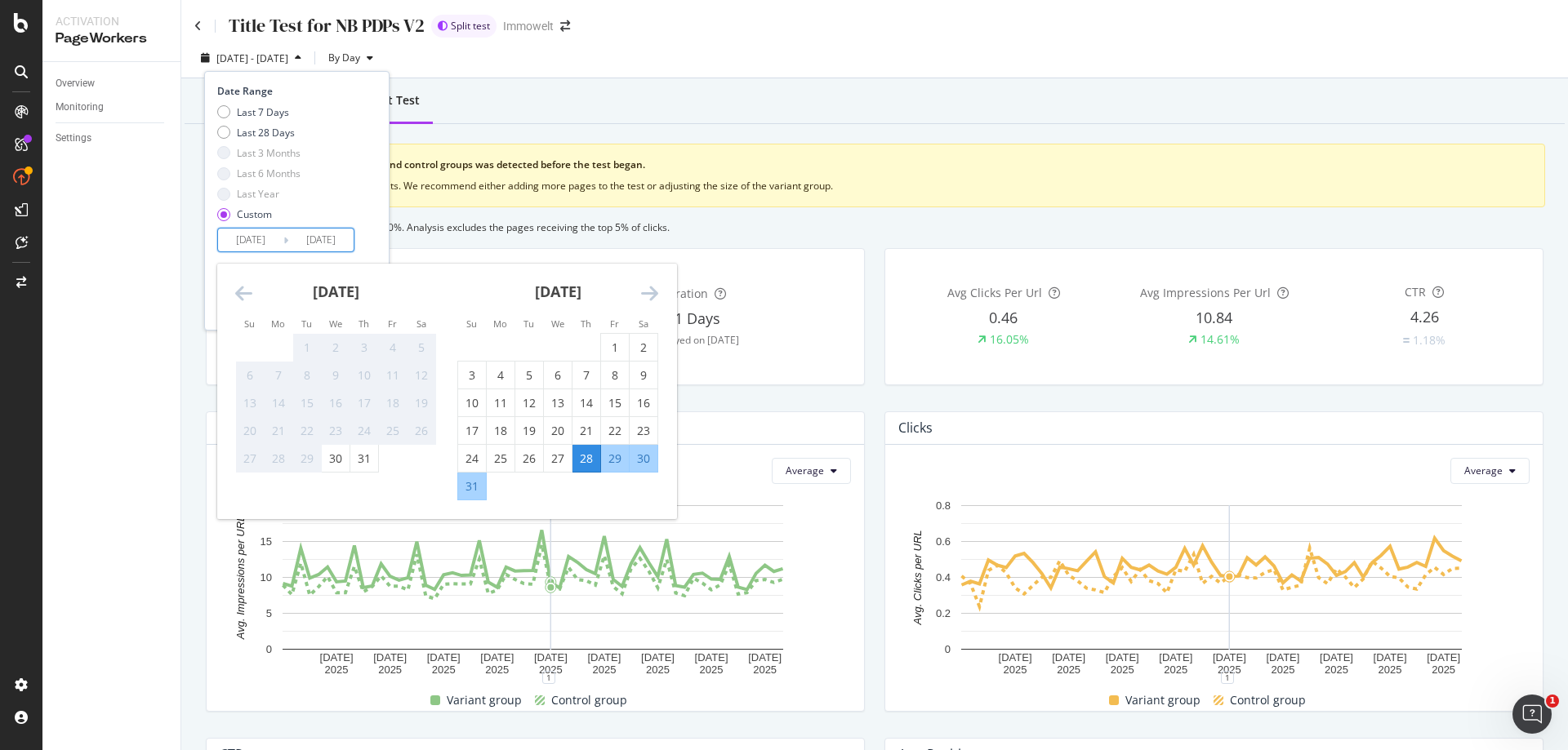
click at [344, 175] on div "Last 7 Days Last 28 Days Last 3 Months Last 6 Months Last Year Custom" at bounding box center [295, 168] width 156 height 124
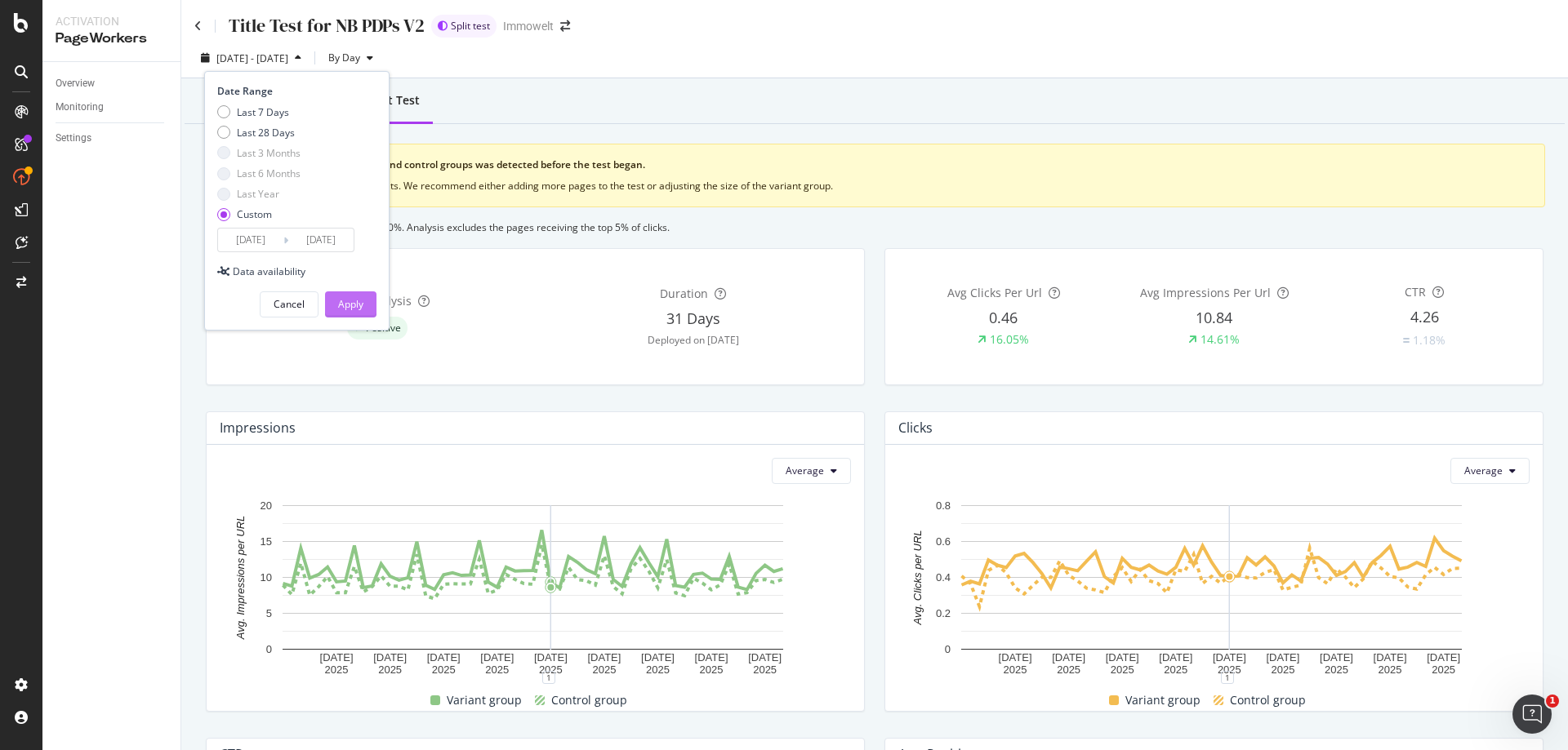
click at [367, 311] on button "Apply" at bounding box center [351, 304] width 52 height 26
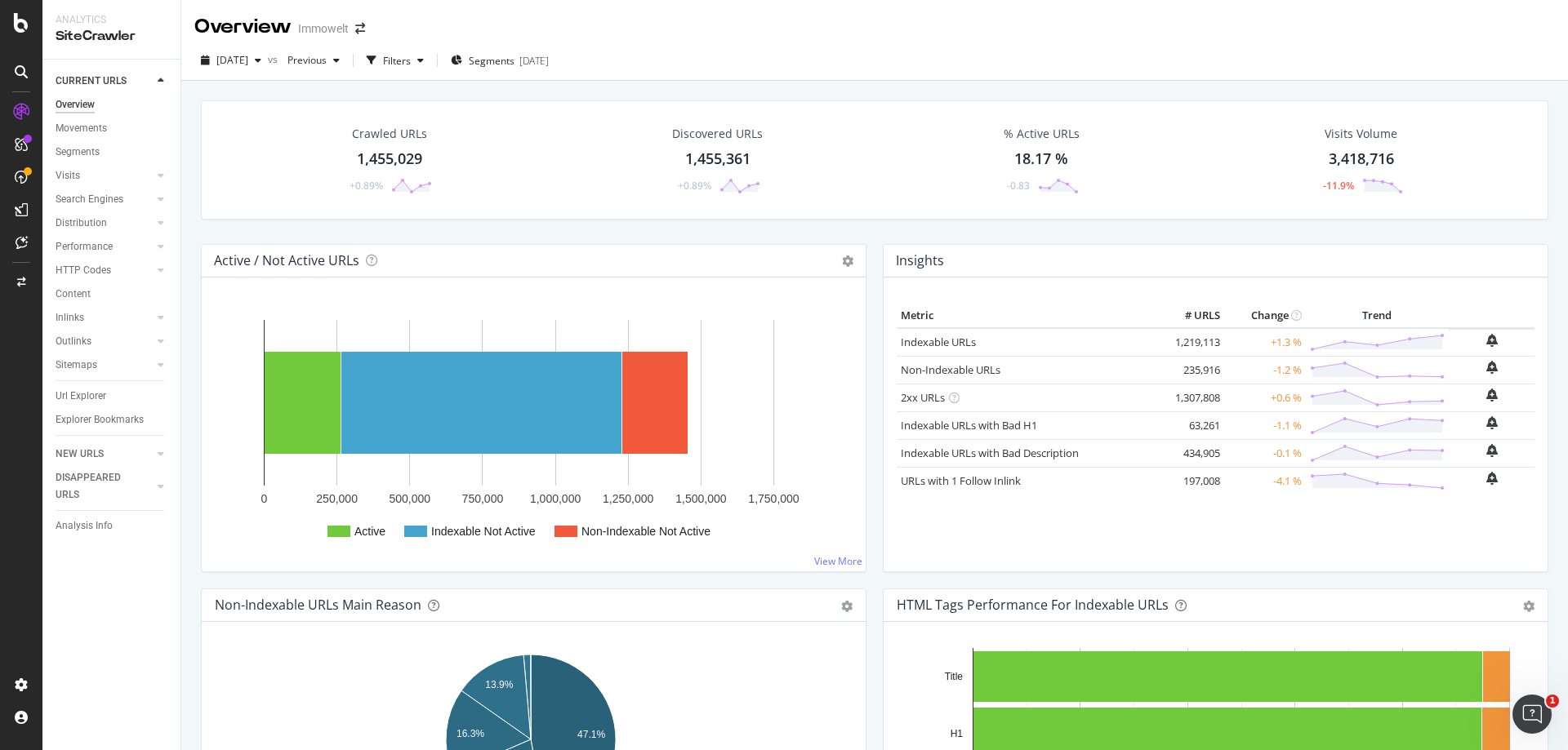
click at [362, 22] on div "Overview Immowelt" at bounding box center [287, 27] width 187 height 28
click at [363, 28] on icon "arrow-right-arrow-left" at bounding box center [360, 28] width 10 height 11
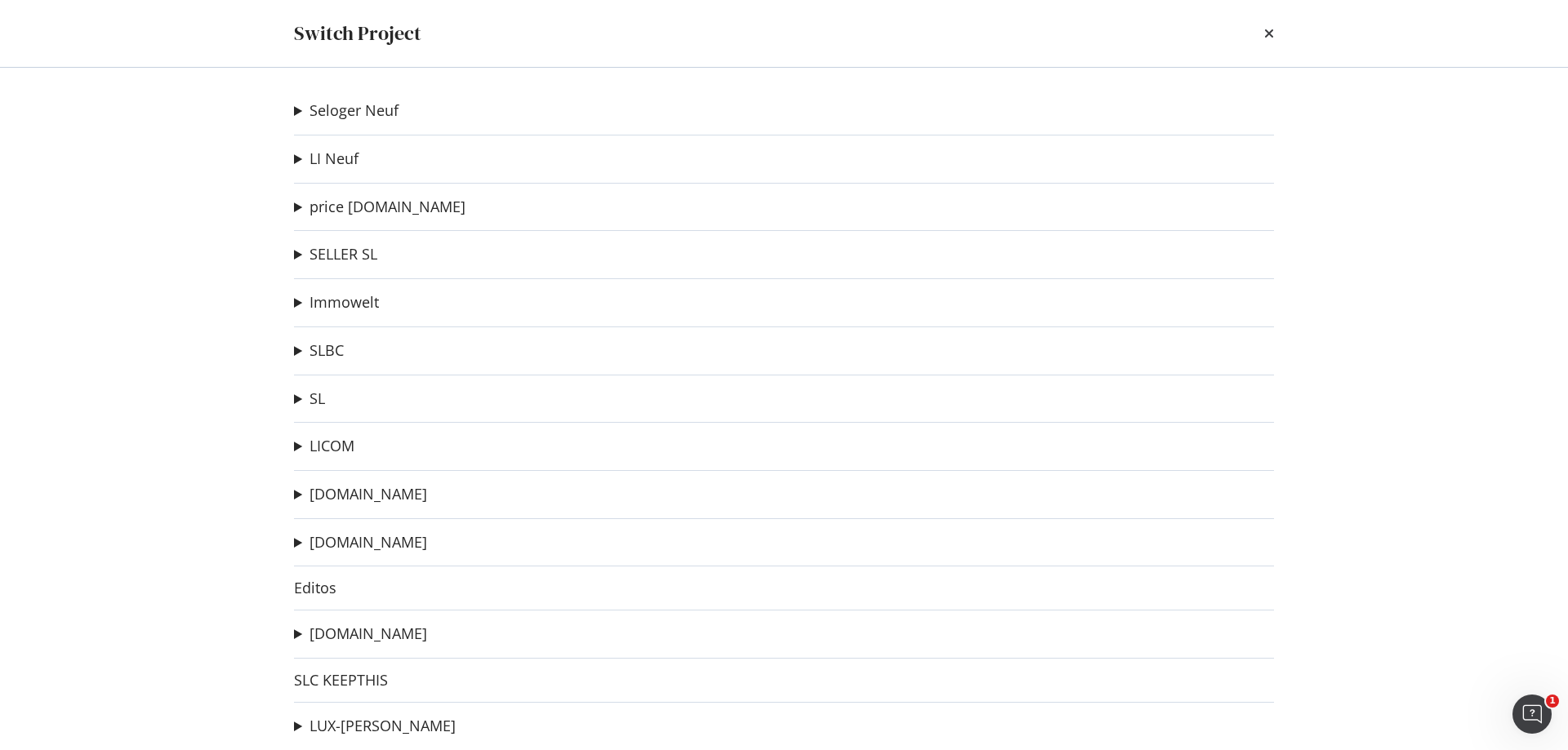
click at [292, 311] on div "Seloger Neuf Test PageRank remove map pages Ad-Hoc Project Test pagerank kill o…" at bounding box center [784, 409] width 1045 height 682
click at [296, 300] on summary "Immowelt" at bounding box center [336, 302] width 85 height 21
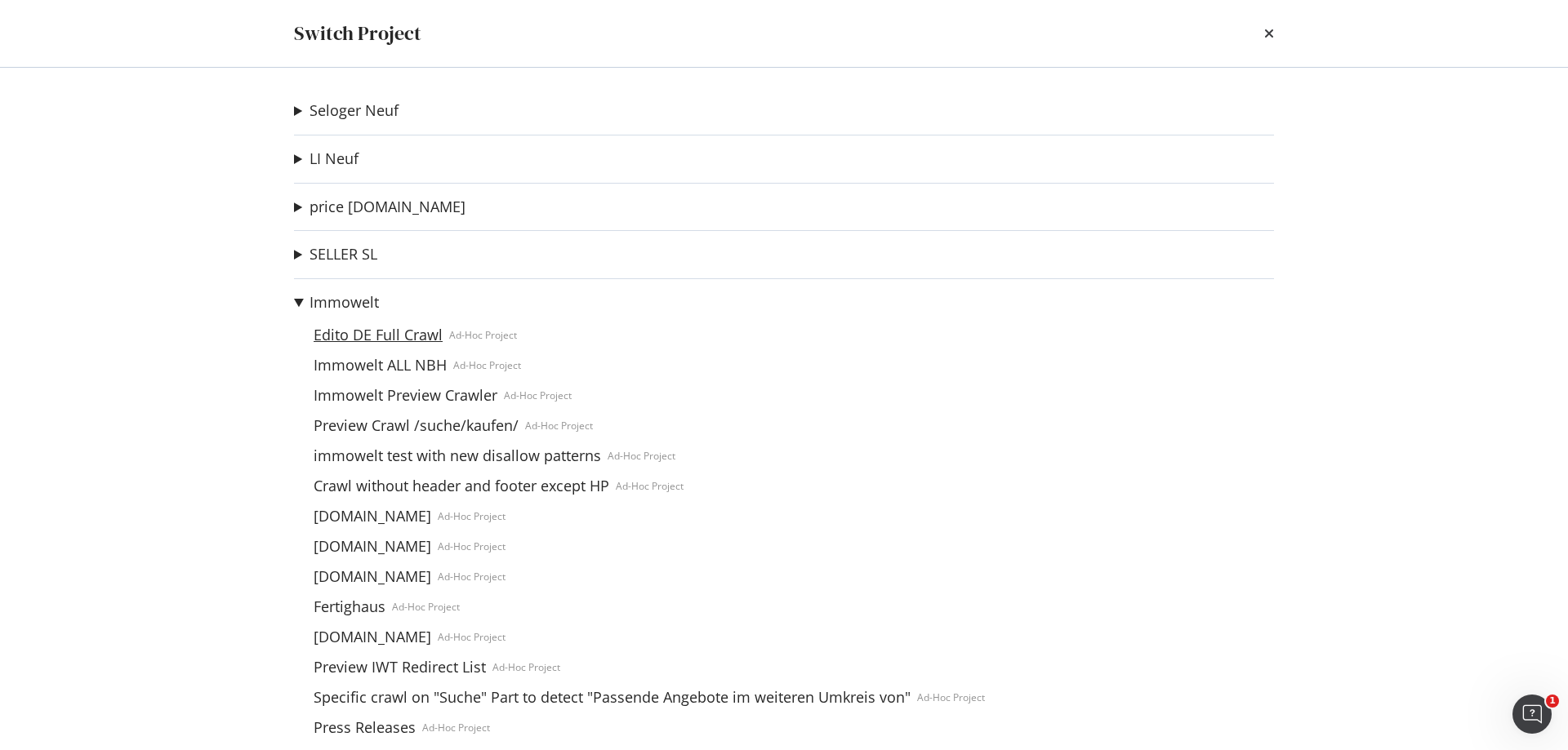
click at [344, 331] on link "Edito DE Full Crawl" at bounding box center [378, 334] width 142 height 17
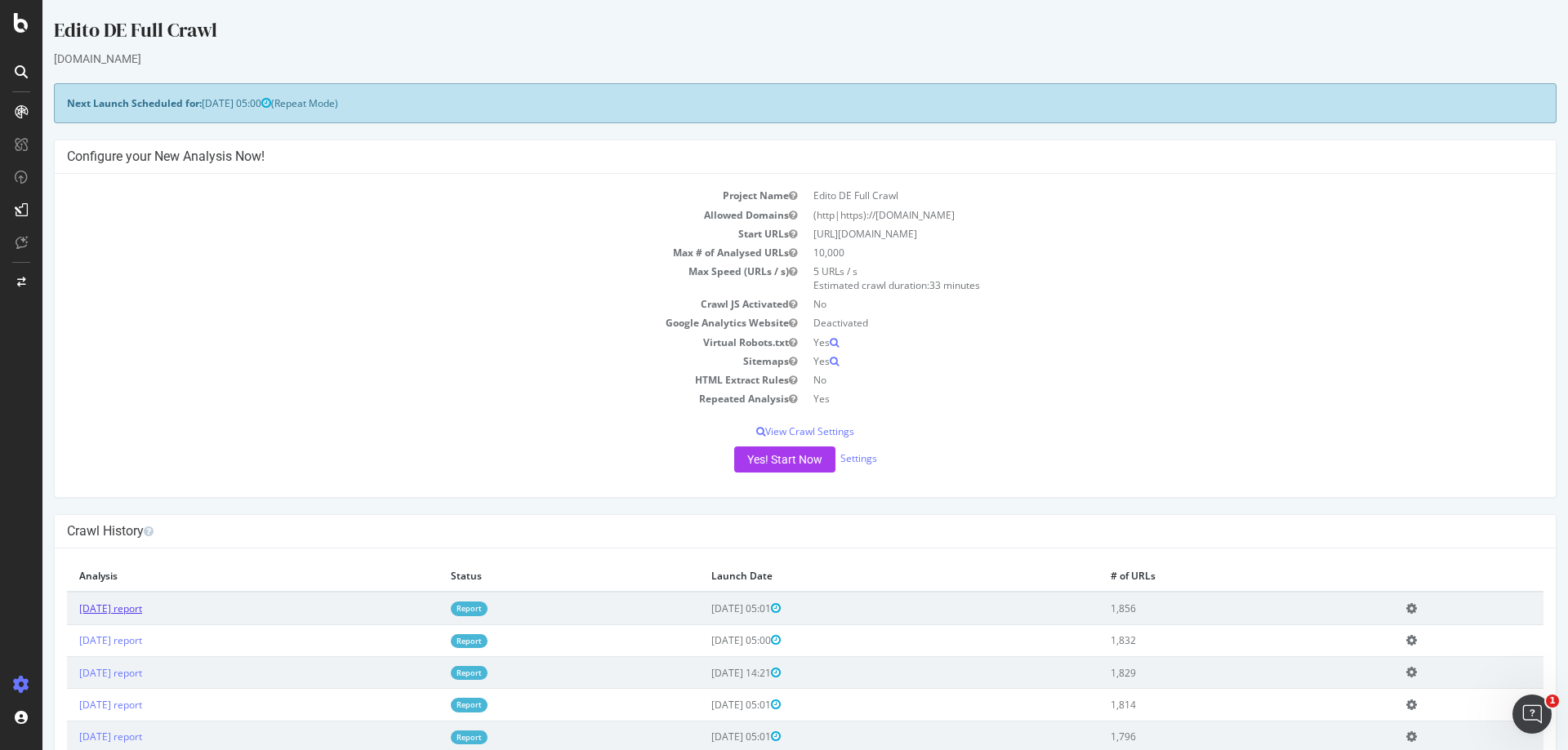
click at [142, 615] on link "[DATE] report" at bounding box center [110, 608] width 63 height 14
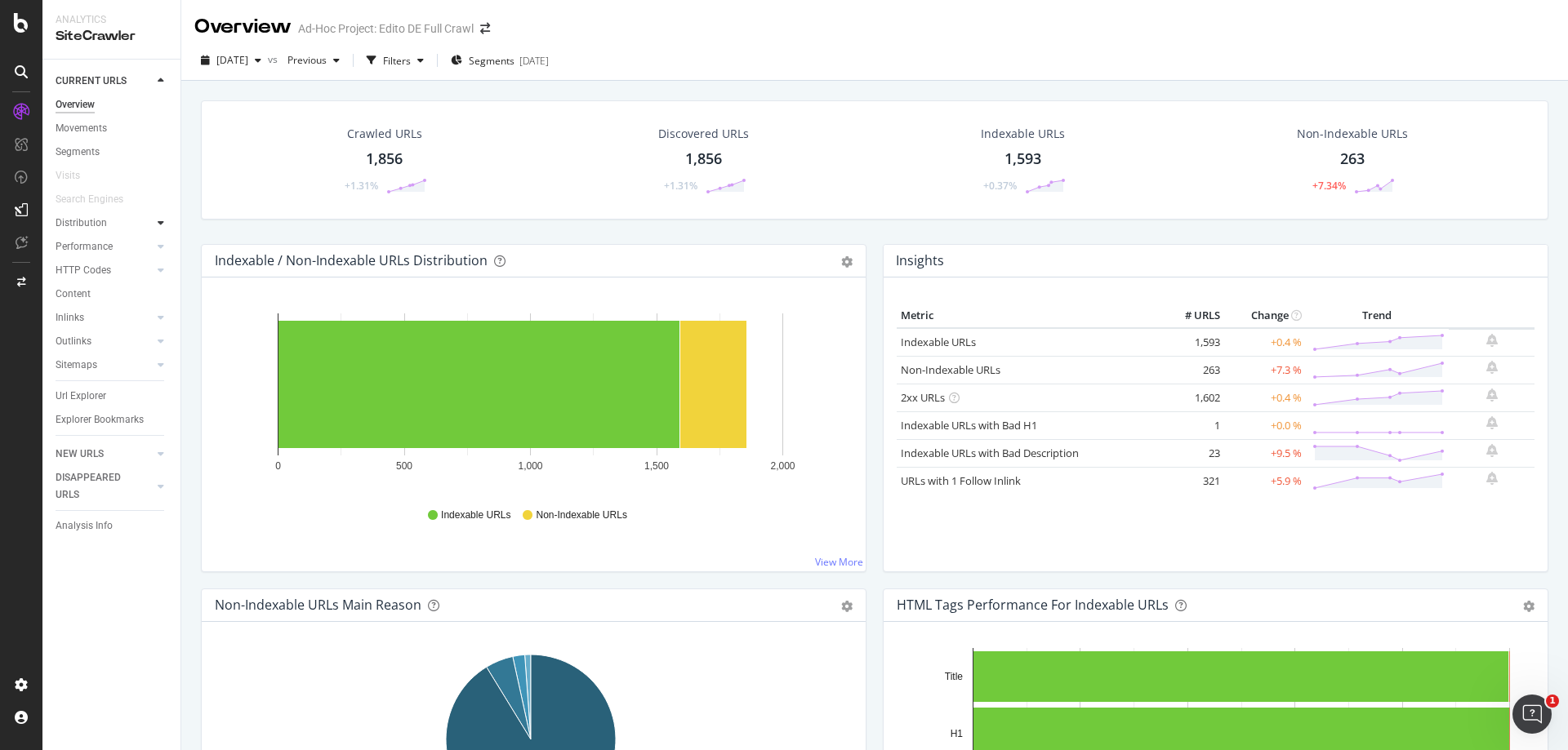
click at [162, 218] on icon at bounding box center [161, 223] width 7 height 10
click at [86, 272] on div "Segments" at bounding box center [85, 270] width 44 height 17
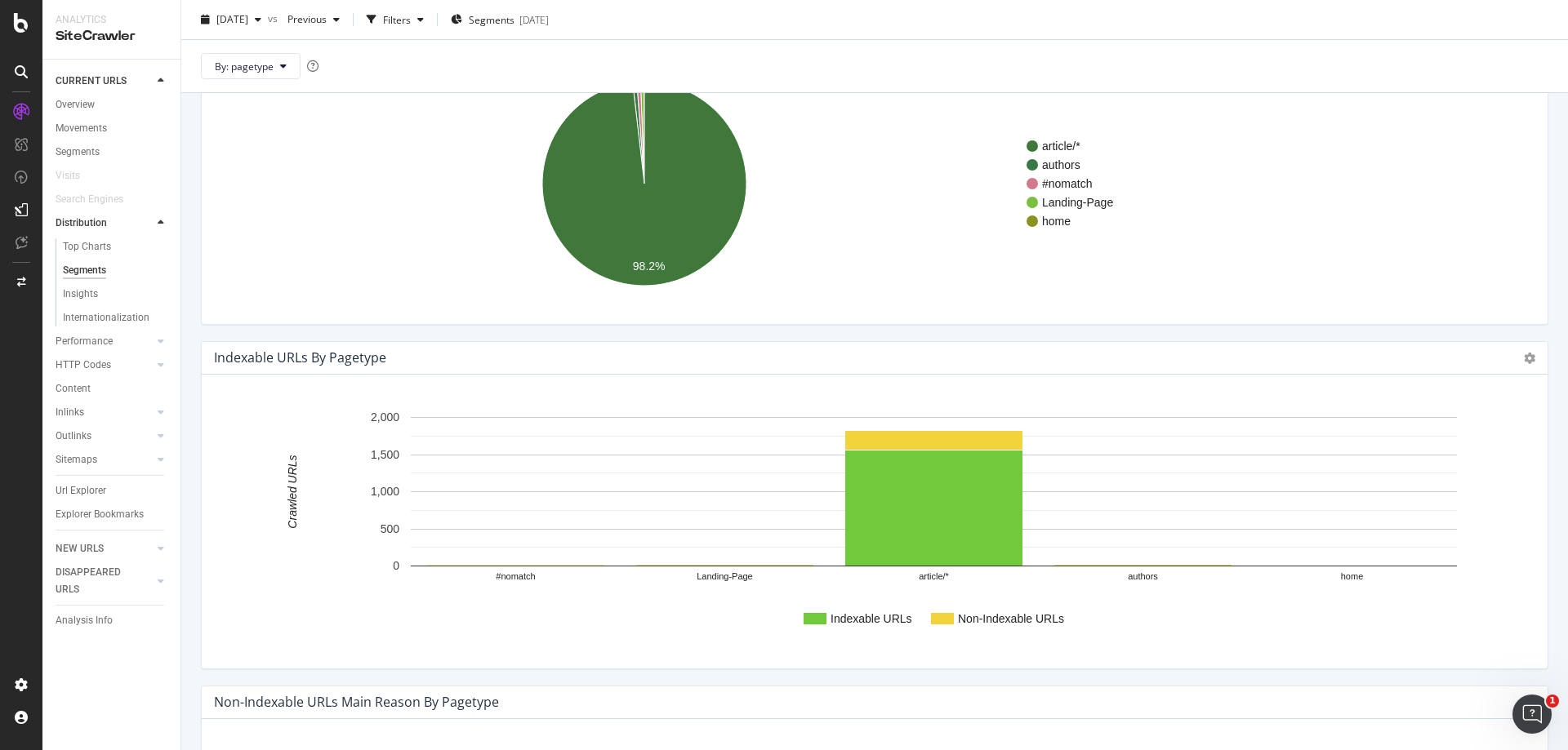
scroll to position [164, 0]
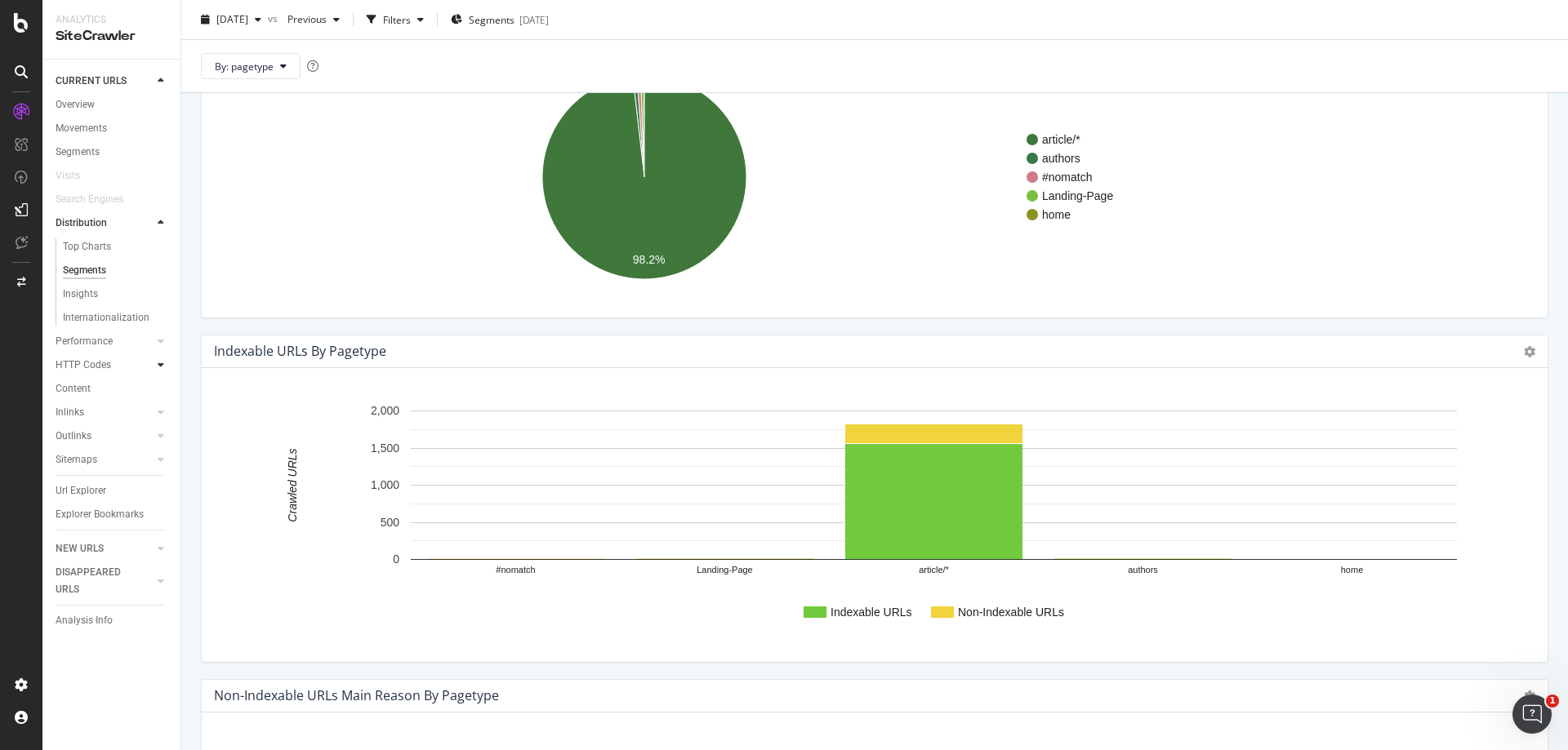
click at [158, 361] on icon at bounding box center [161, 365] width 7 height 10
click at [162, 384] on icon at bounding box center [161, 389] width 7 height 10
click at [101, 363] on div "Segments" at bounding box center [85, 365] width 44 height 17
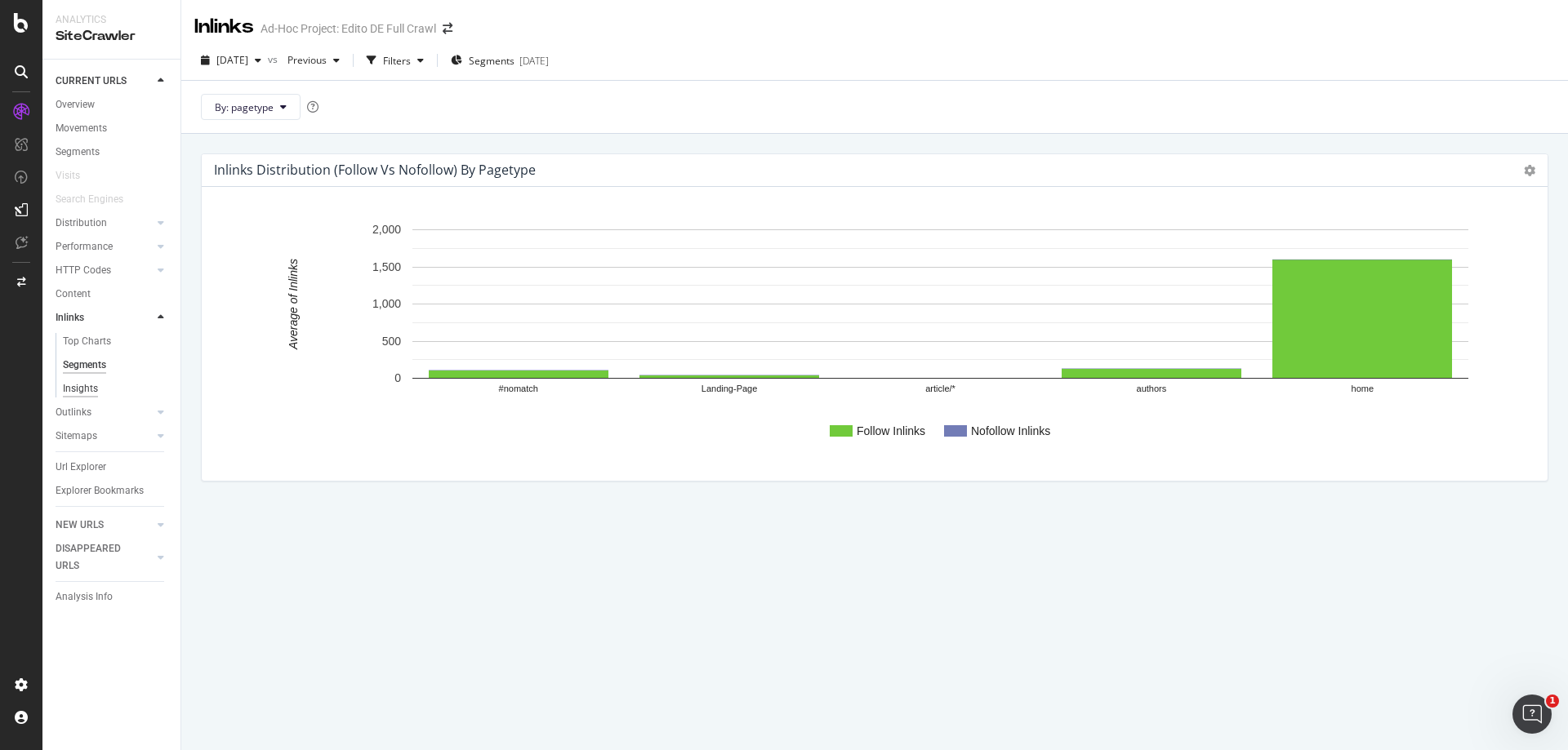
click at [83, 386] on div "Insights" at bounding box center [80, 389] width 35 height 17
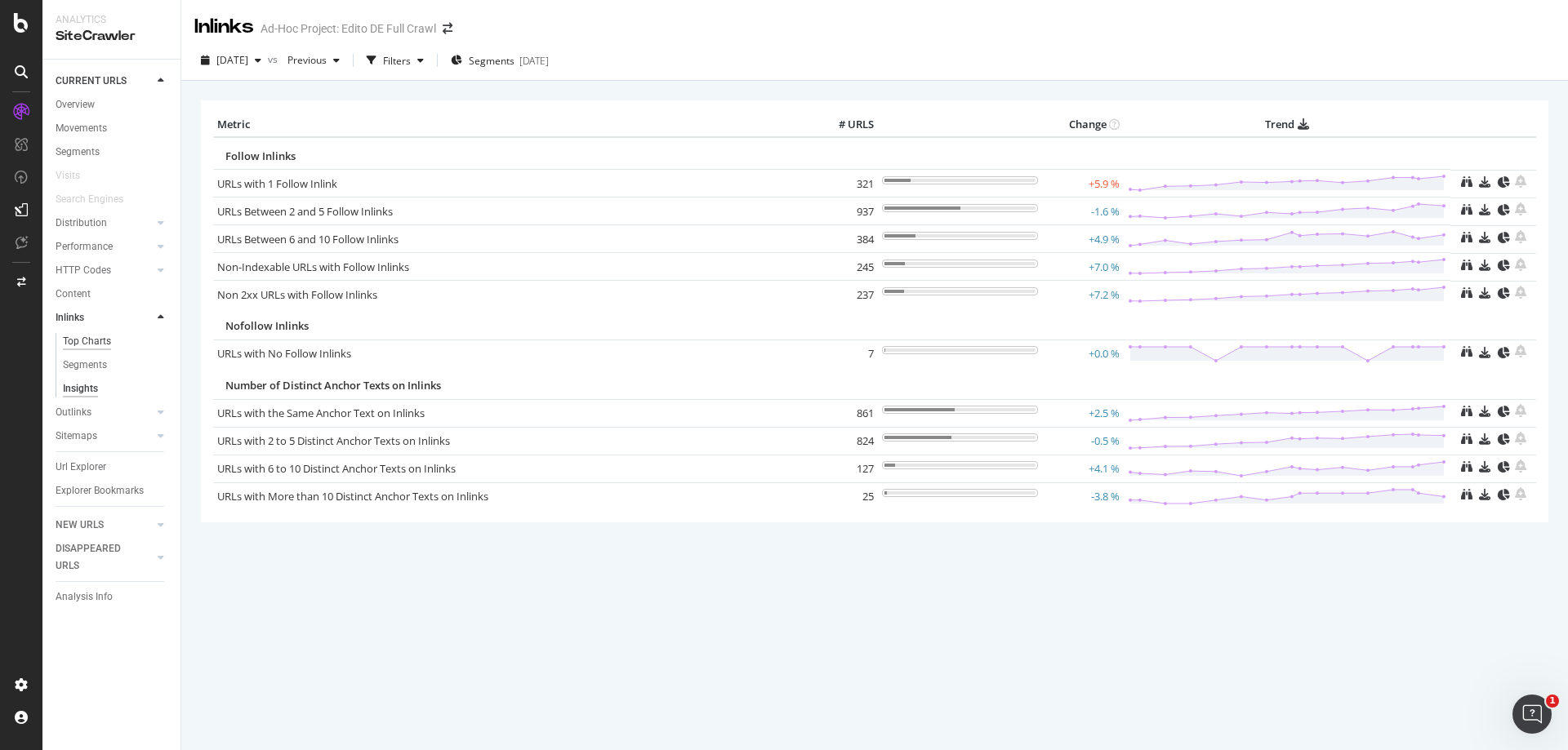
click at [99, 344] on div "Top Charts" at bounding box center [87, 341] width 48 height 17
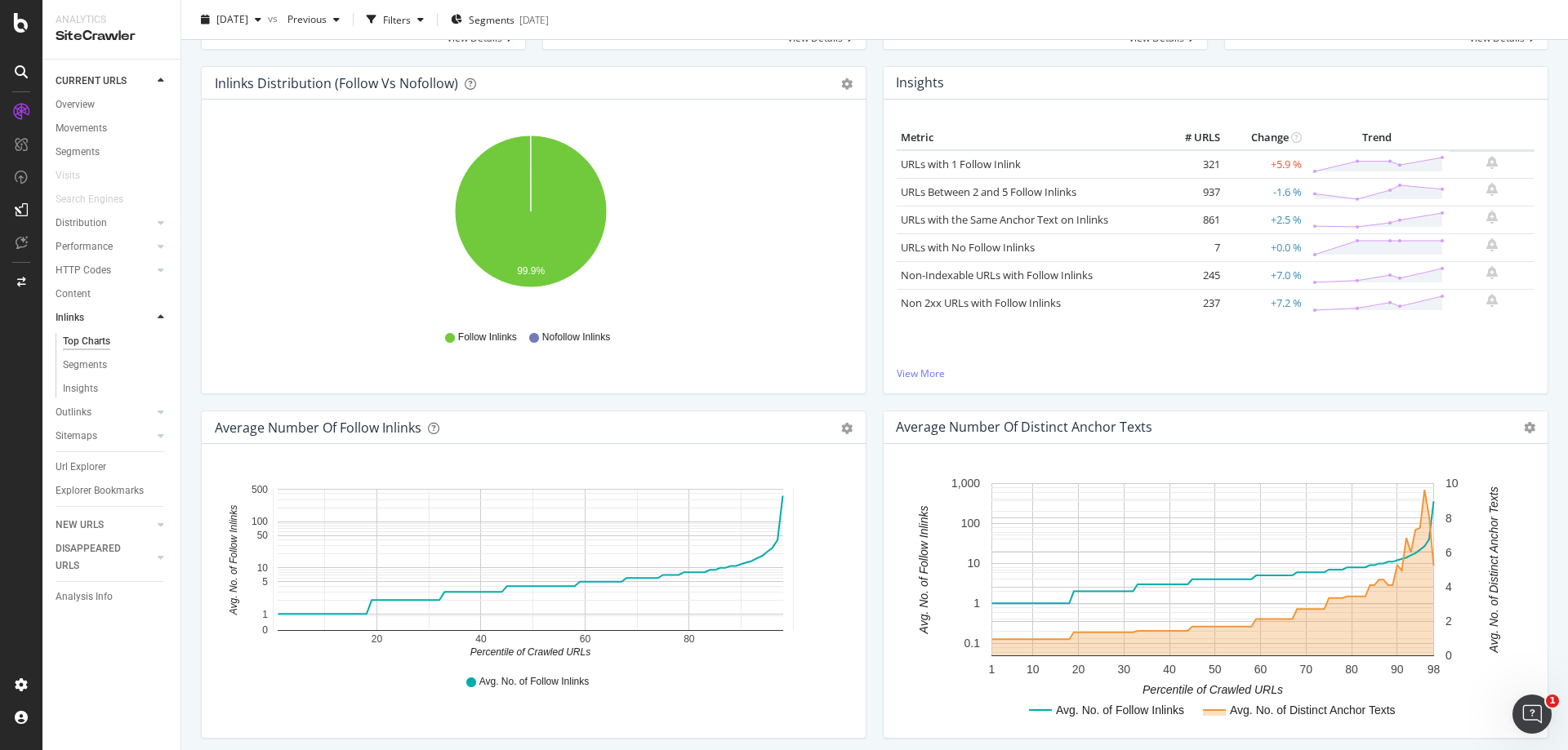
scroll to position [153, 0]
click at [164, 219] on icon at bounding box center [161, 223] width 7 height 10
click at [84, 230] on div "Distribution" at bounding box center [82, 222] width 52 height 17
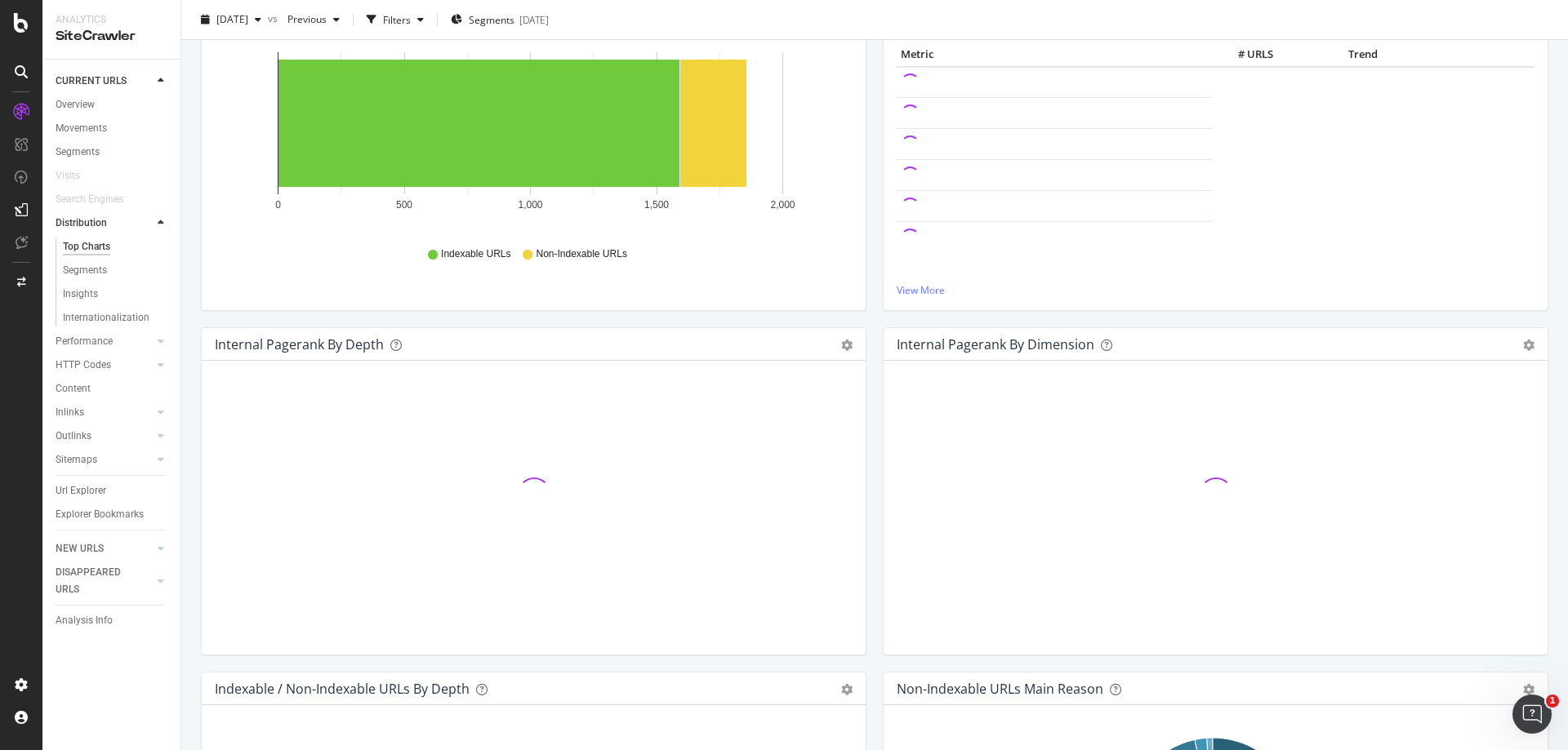
scroll to position [398, 0]
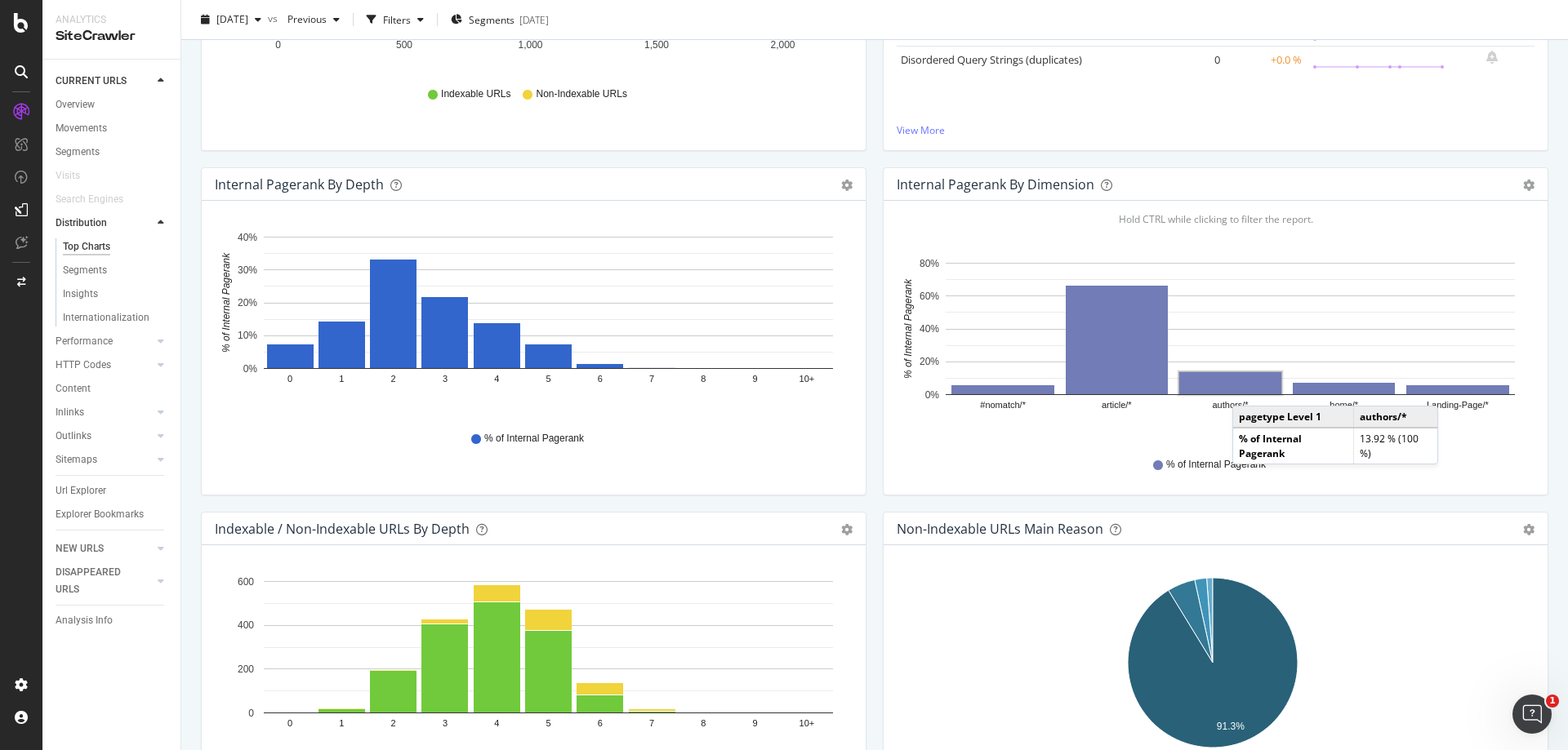
click at [1242, 390] on rect "A chart." at bounding box center [1230, 383] width 102 height 22
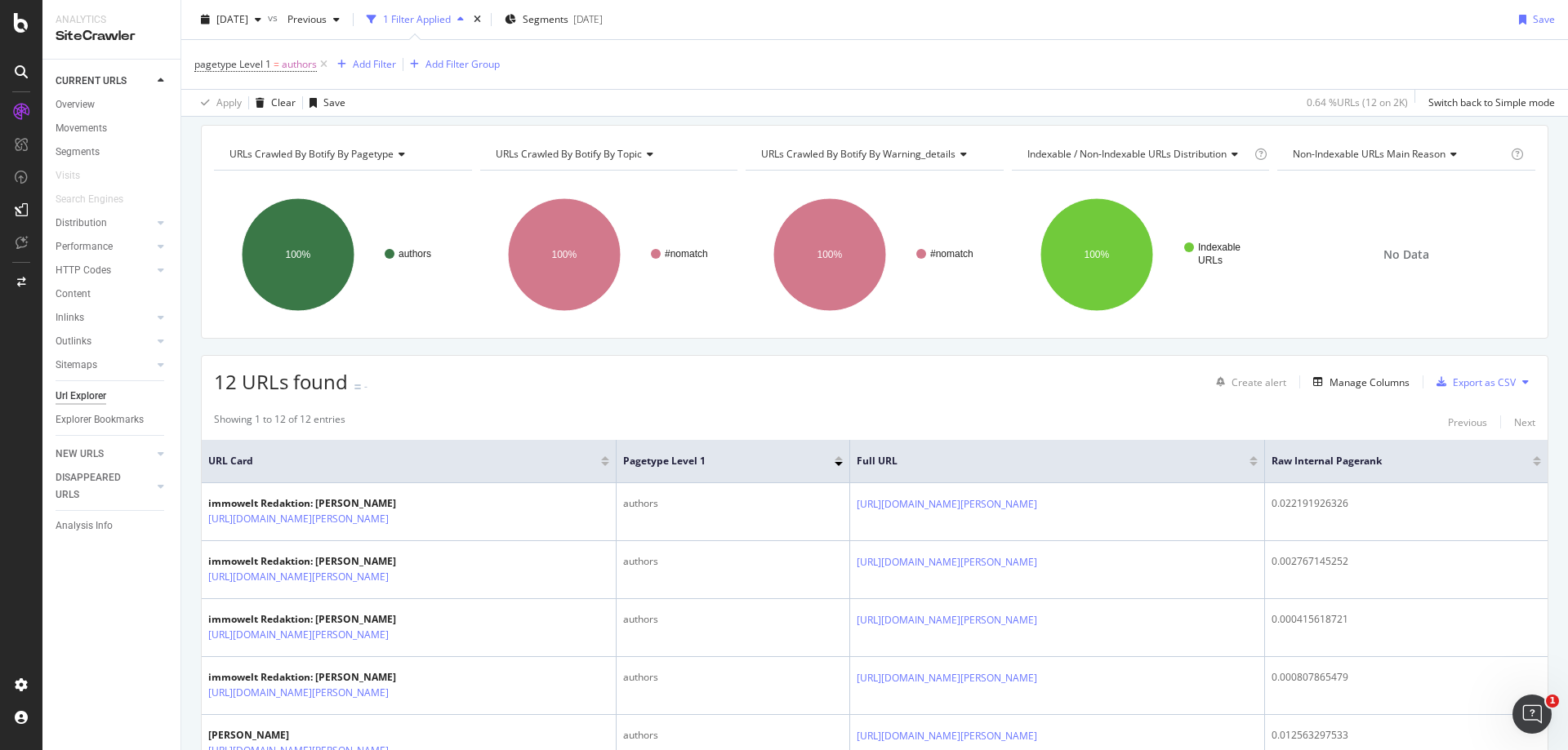
scroll to position [82, 0]
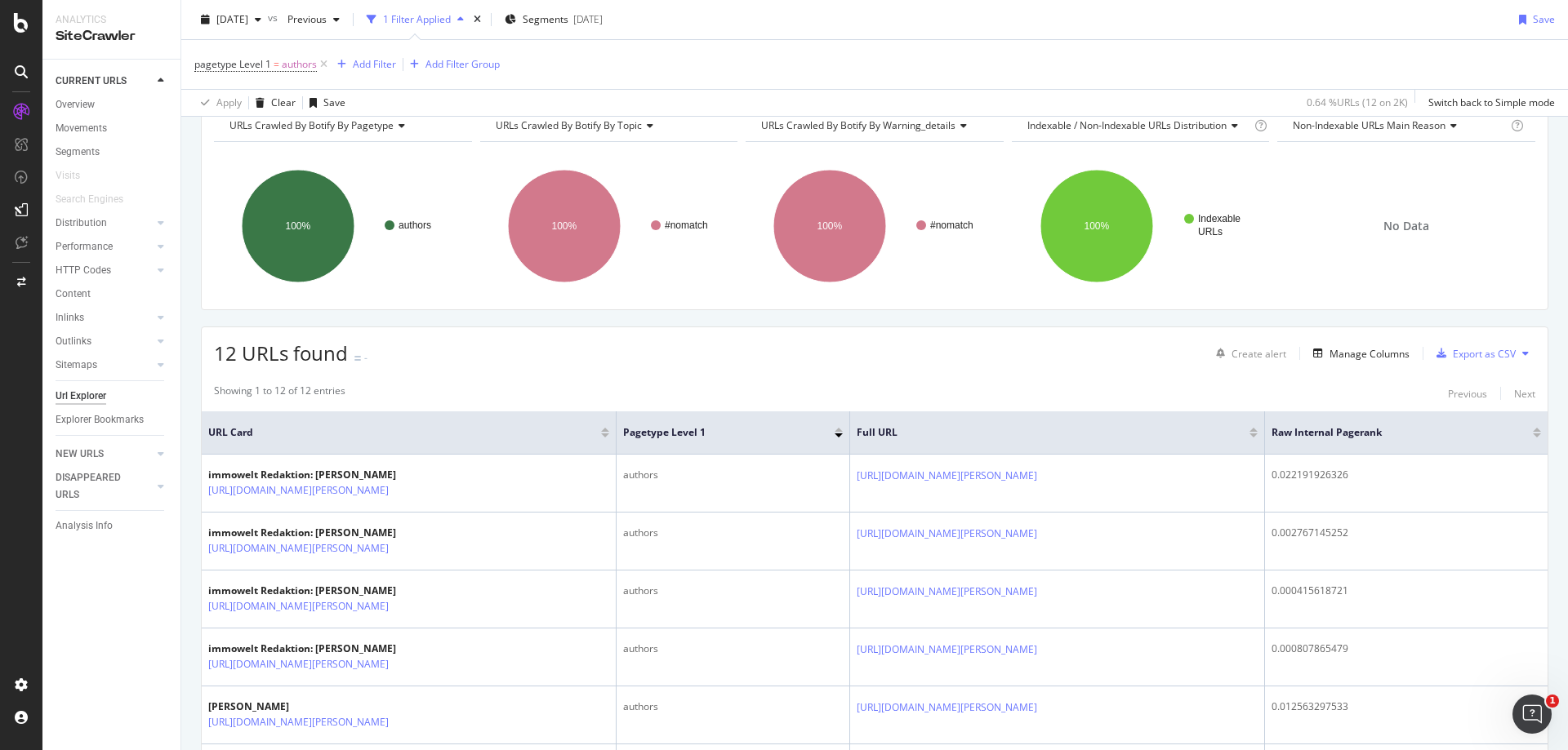
click at [1533, 438] on div at bounding box center [1537, 436] width 8 height 4
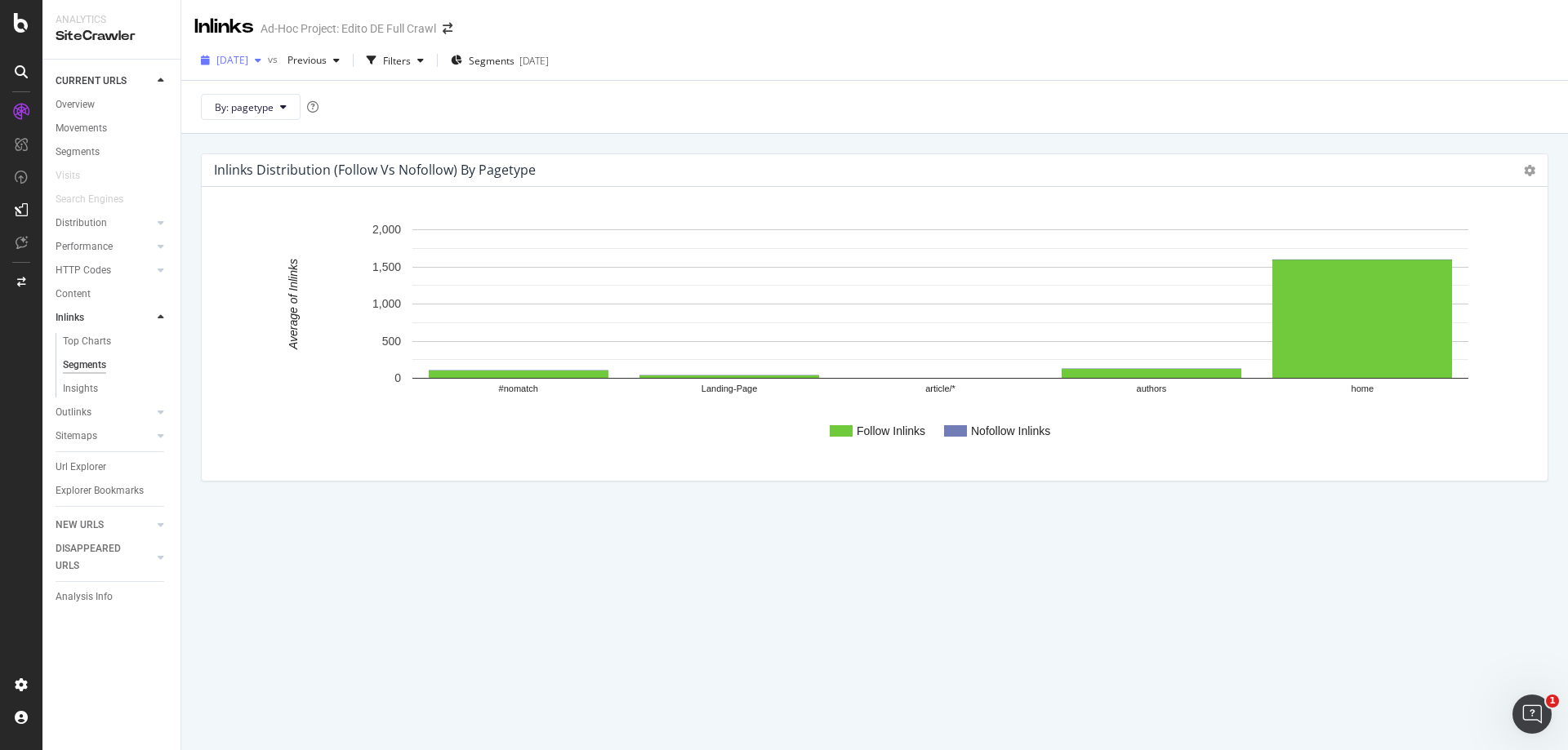
click at [248, 61] on span "[DATE]" at bounding box center [232, 60] width 32 height 14
click at [274, 122] on div "2025 Sep. 21st" at bounding box center [263, 123] width 91 height 15
click at [93, 390] on div "Insights" at bounding box center [80, 389] width 35 height 17
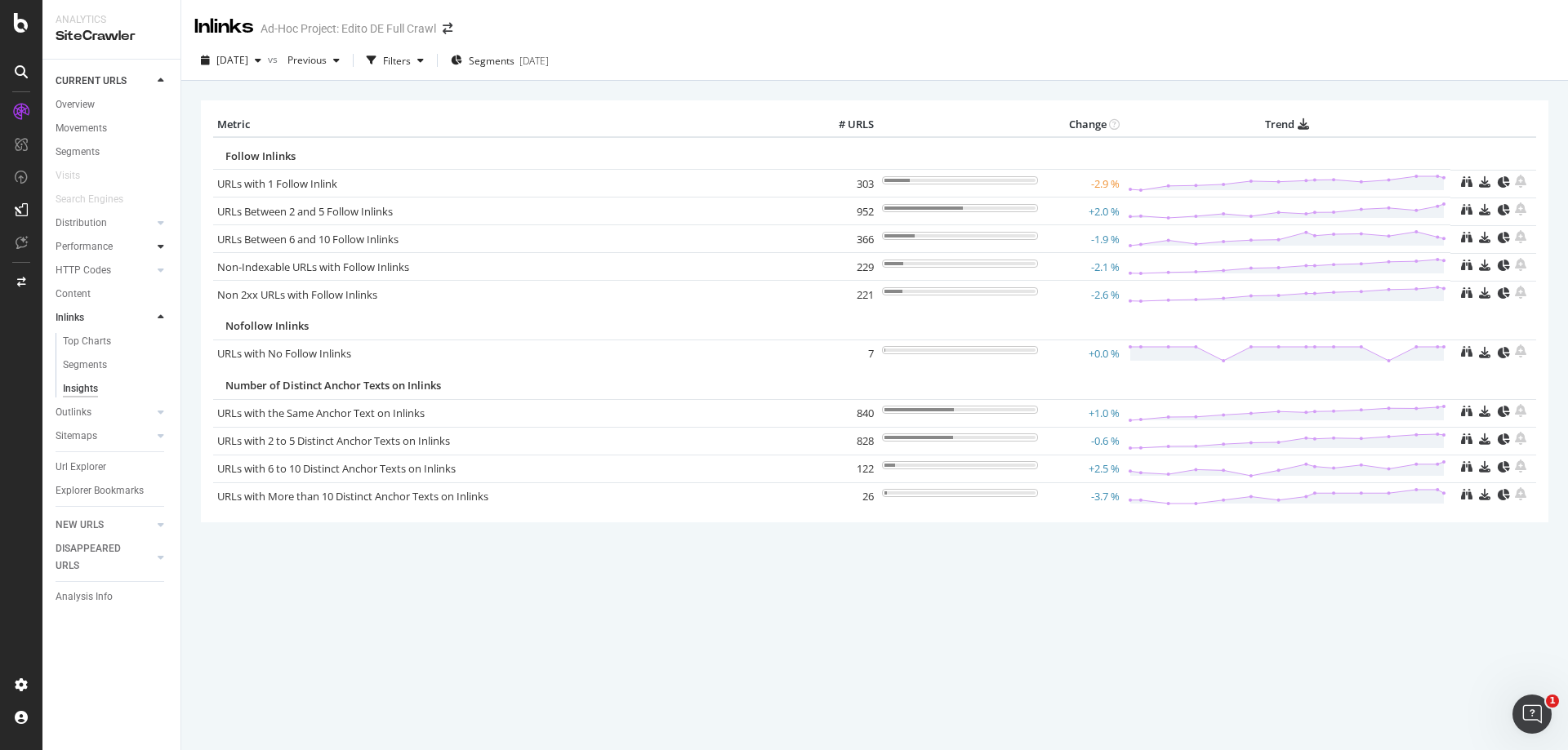
click at [159, 246] on icon at bounding box center [161, 246] width 7 height 10
click at [108, 248] on div "Performance" at bounding box center [84, 246] width 57 height 17
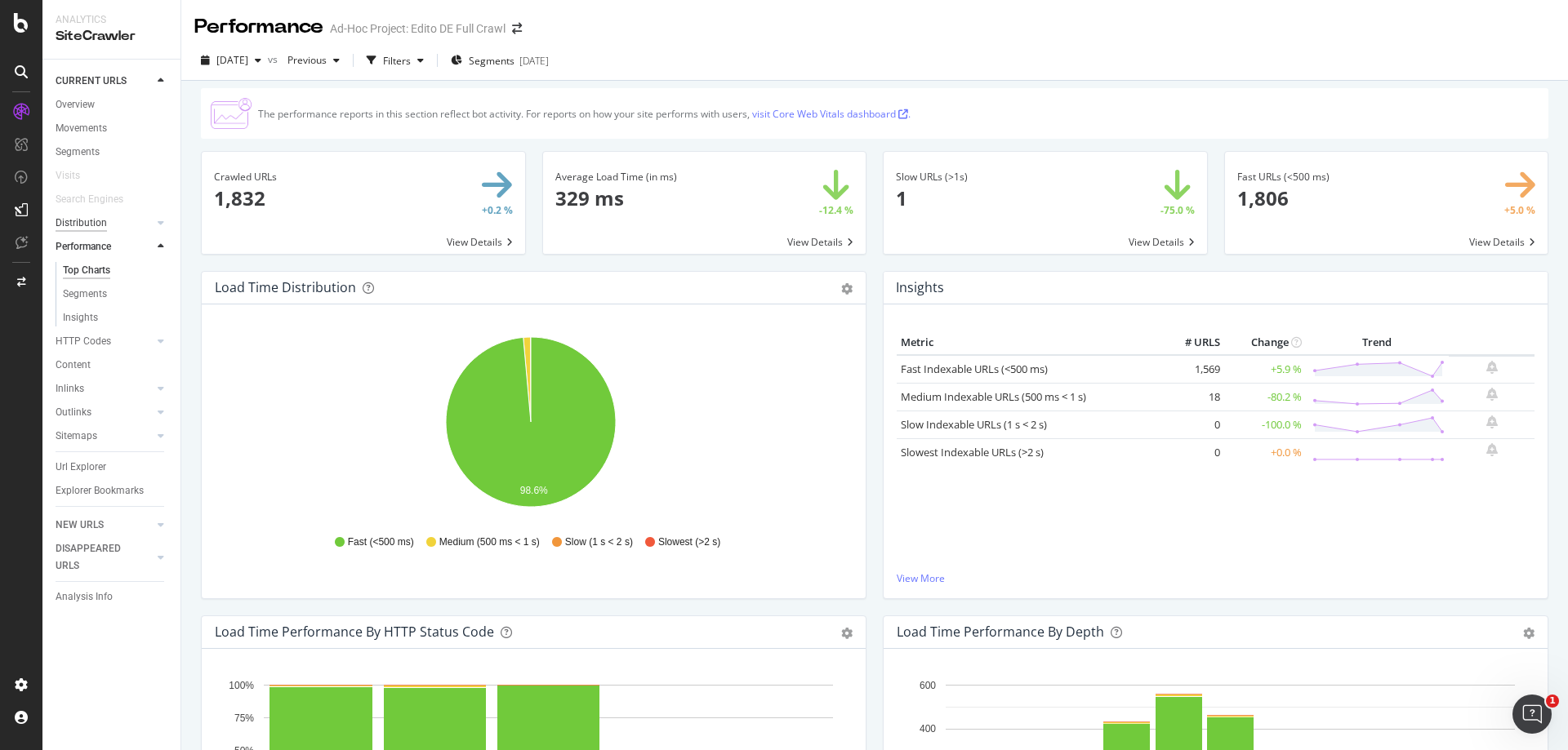
click at [97, 222] on div "Distribution" at bounding box center [82, 222] width 52 height 17
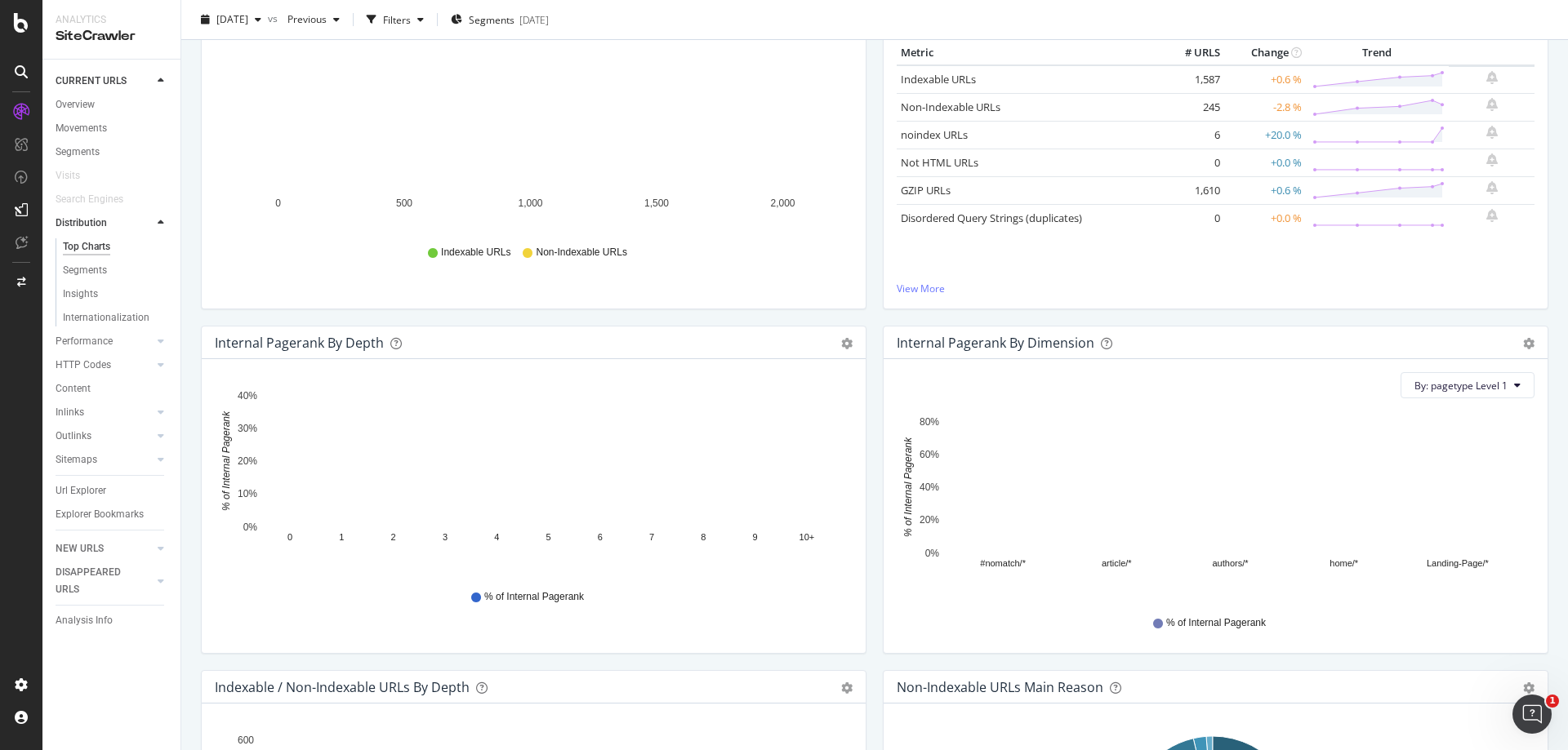
scroll to position [245, 0]
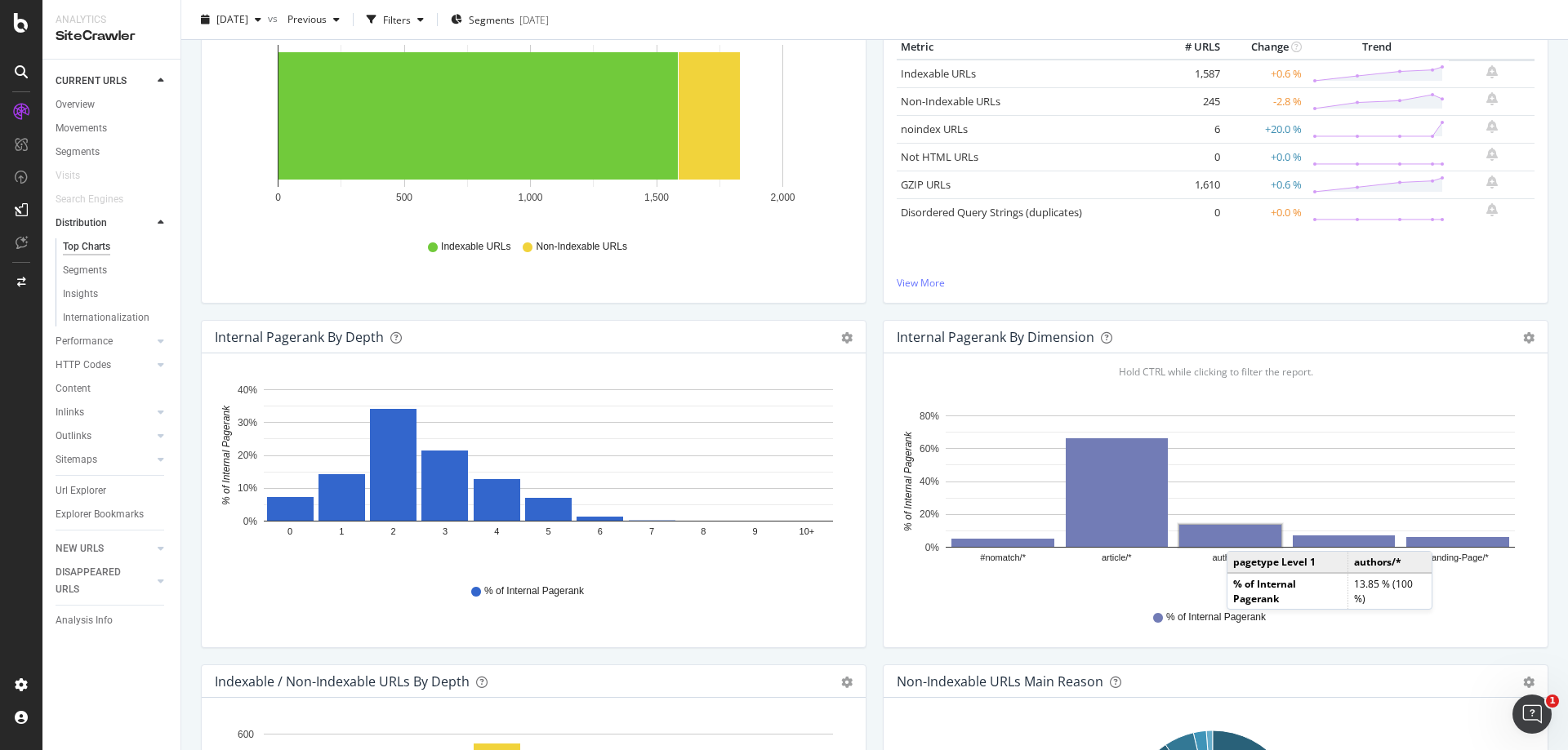
click at [1237, 535] on rect "A chart." at bounding box center [1230, 536] width 102 height 22
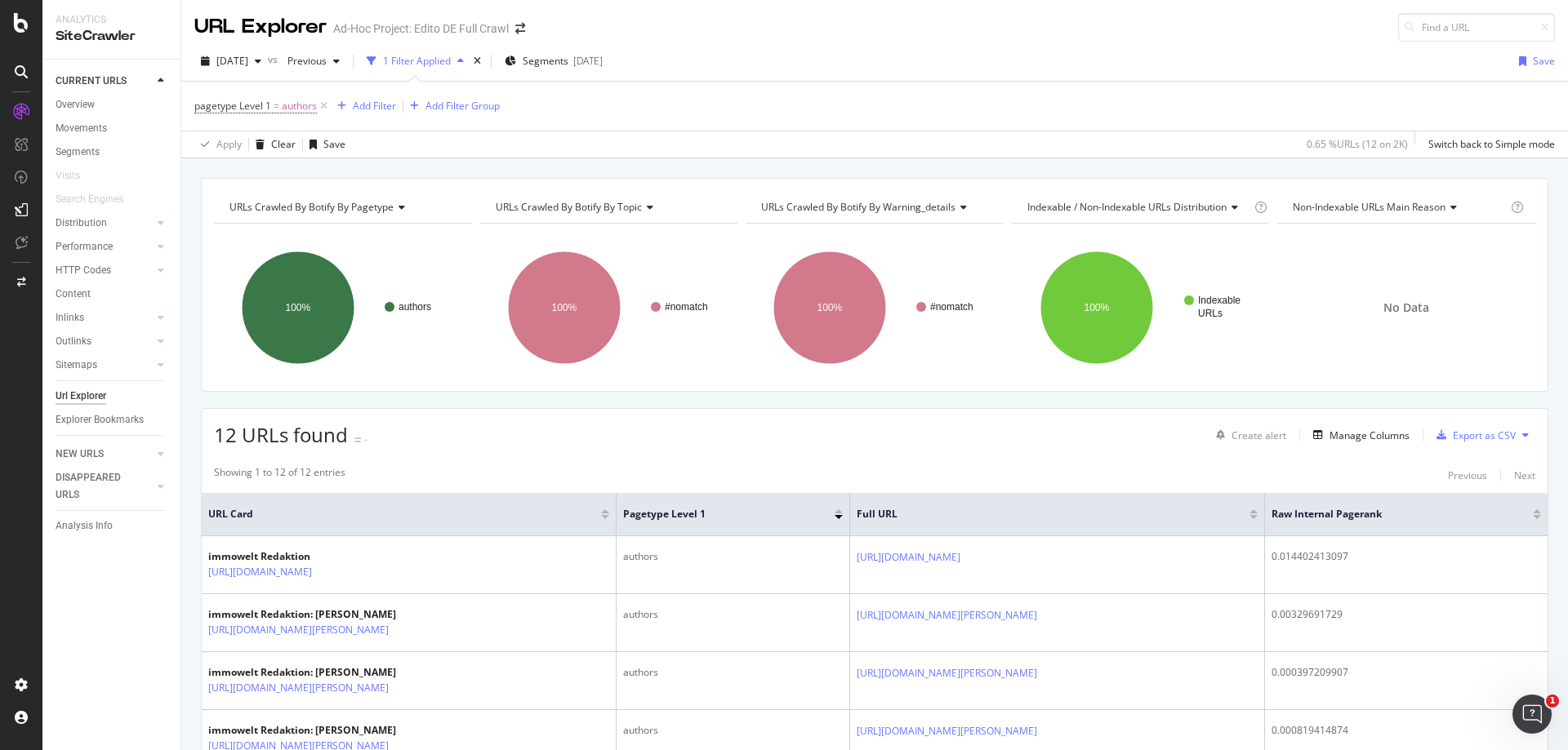
click at [1533, 519] on div at bounding box center [1537, 518] width 8 height 4
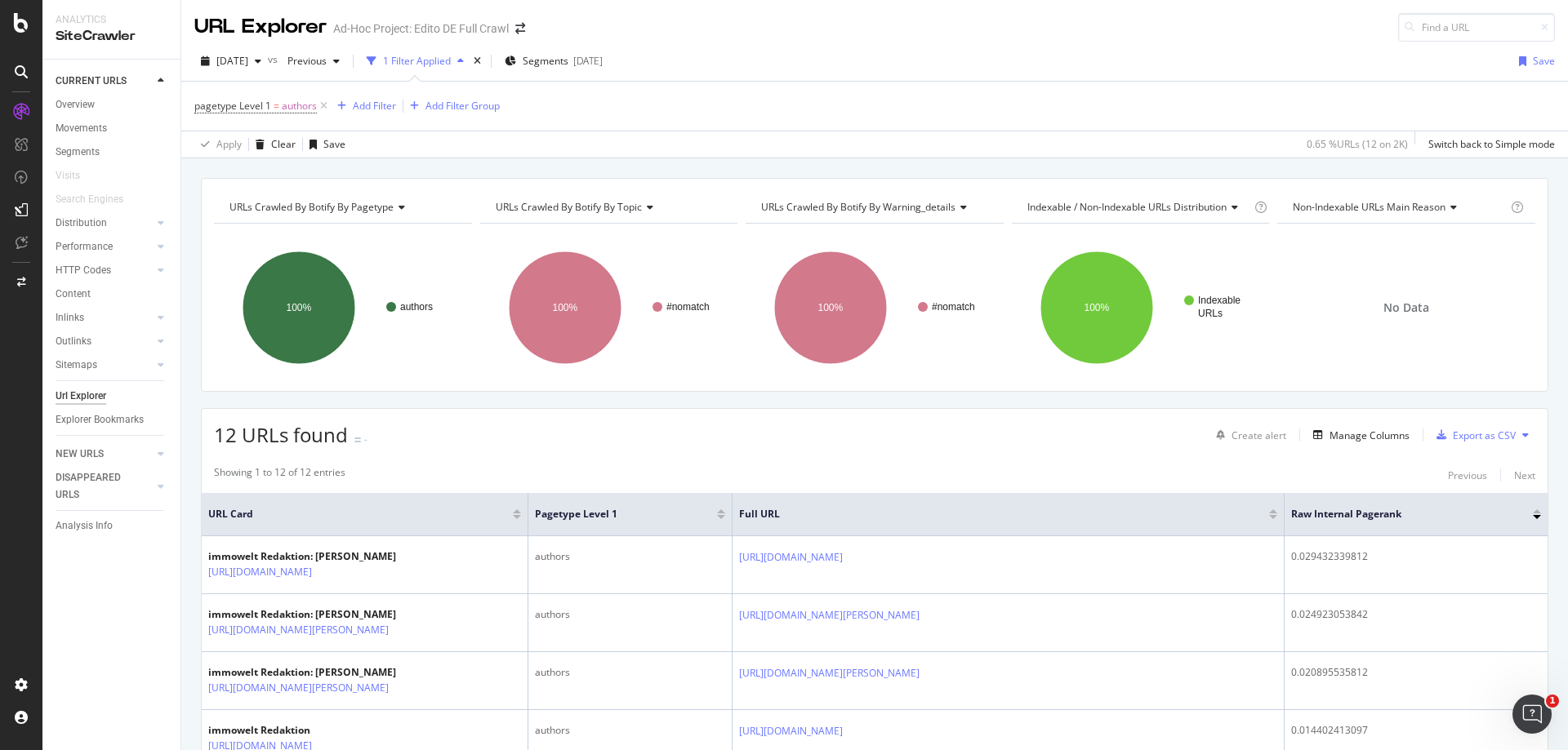
click at [1408, 206] on span "Non-Indexable URLs Main Reason" at bounding box center [1369, 207] width 153 height 14
type input "inli"
click at [1286, 393] on div "URLs Crawled By Botify By pagetype Chart (by Value) Table Expand Export as CSV …" at bounding box center [875, 756] width 1386 height 1158
